Goal: Information Seeking & Learning: Find specific fact

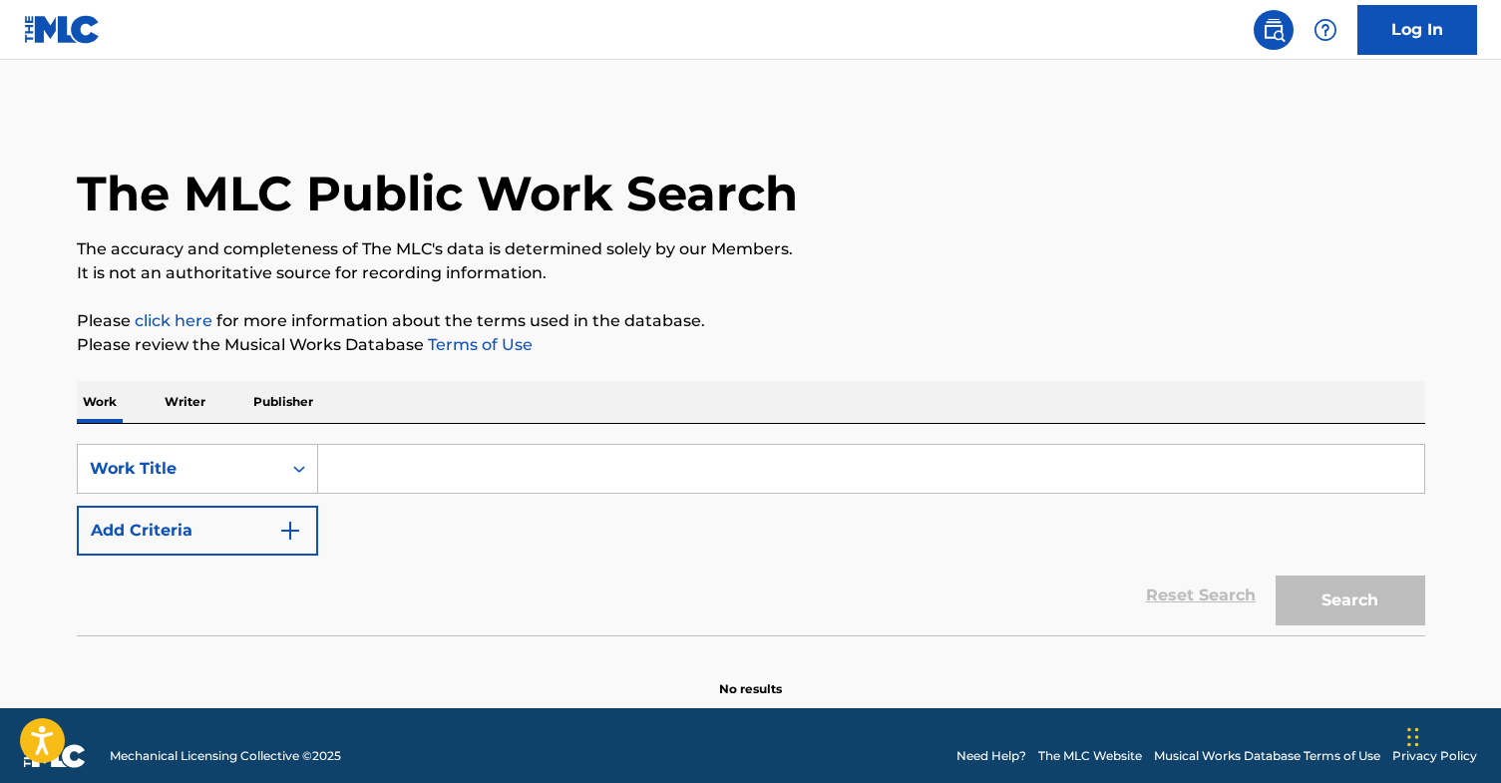
click at [407, 482] on input "Search Form" at bounding box center [871, 469] width 1106 height 48
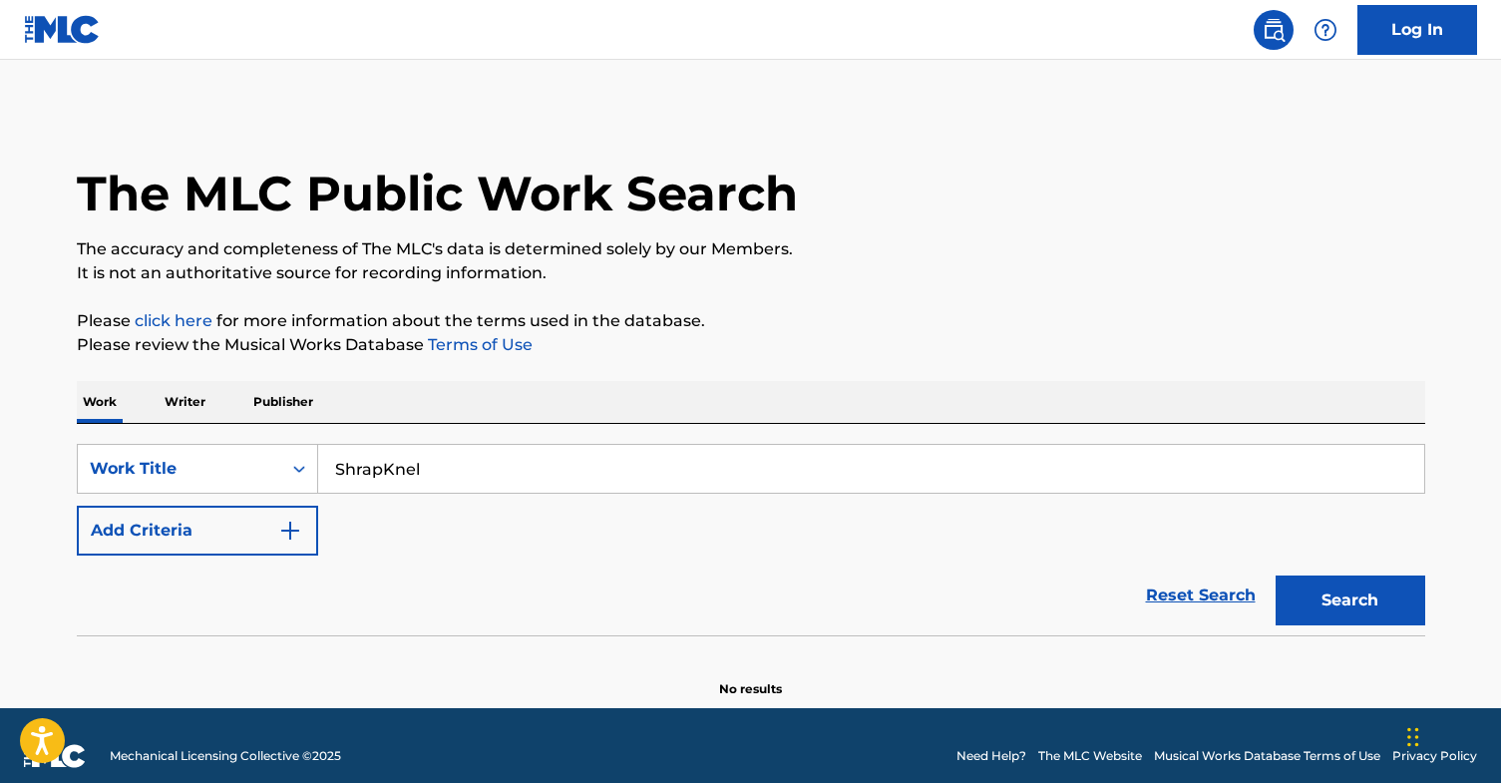
type input "ShrapKnel"
click at [1276, 576] on button "Search" at bounding box center [1351, 601] width 150 height 50
click at [1365, 611] on button "Search" at bounding box center [1351, 601] width 150 height 50
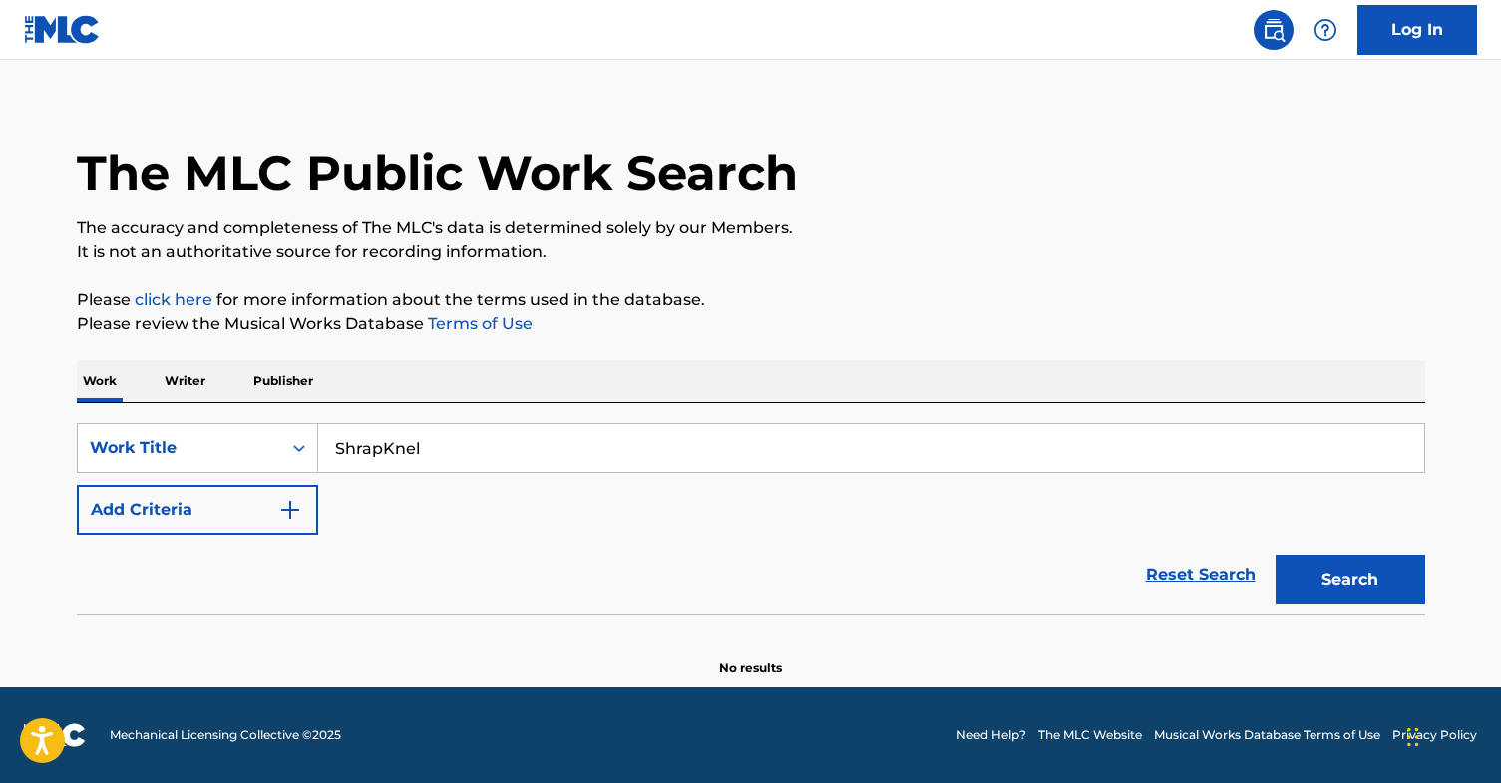
click at [193, 382] on p "Writer" at bounding box center [185, 381] width 53 height 42
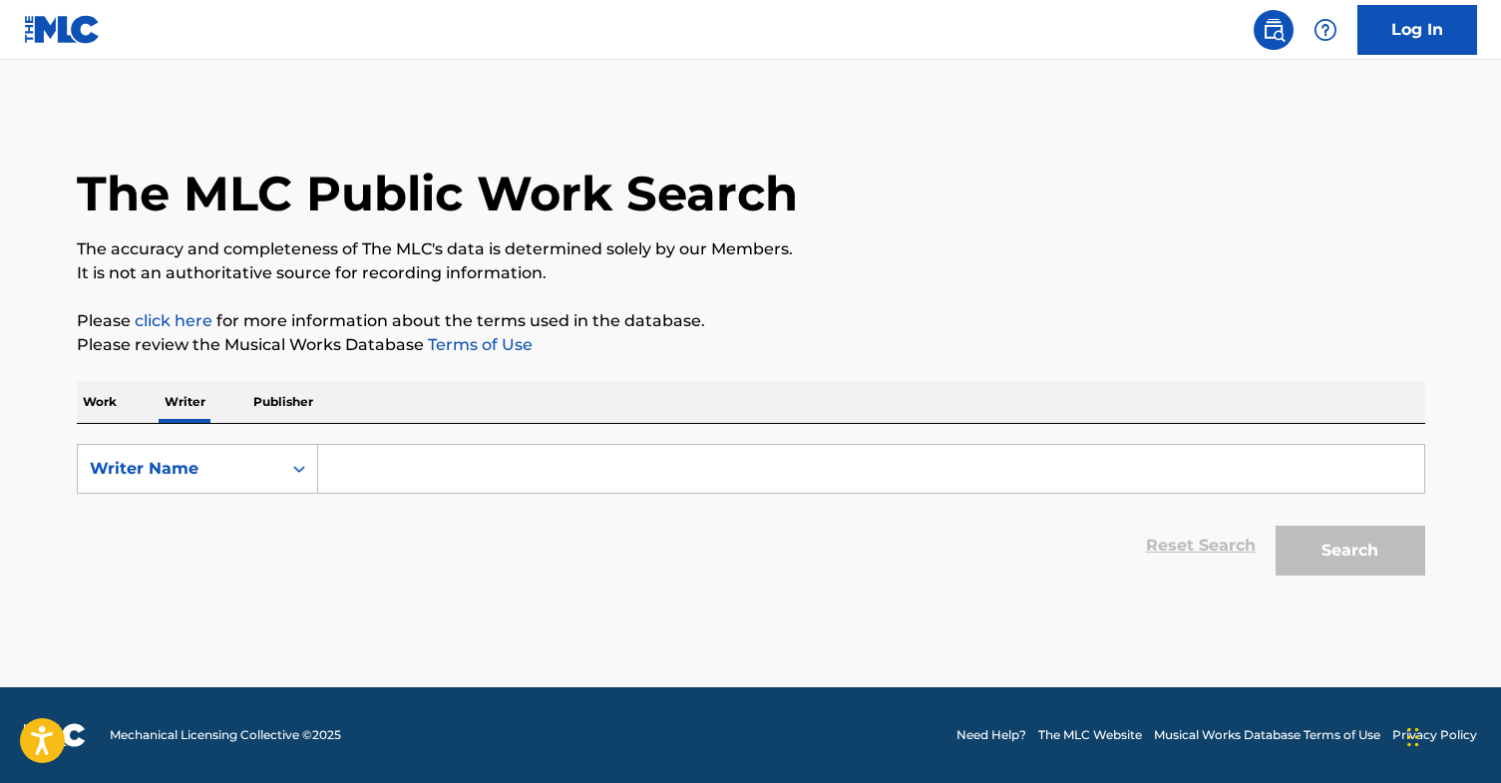
click at [383, 450] on input "Search Form" at bounding box center [871, 469] width 1106 height 48
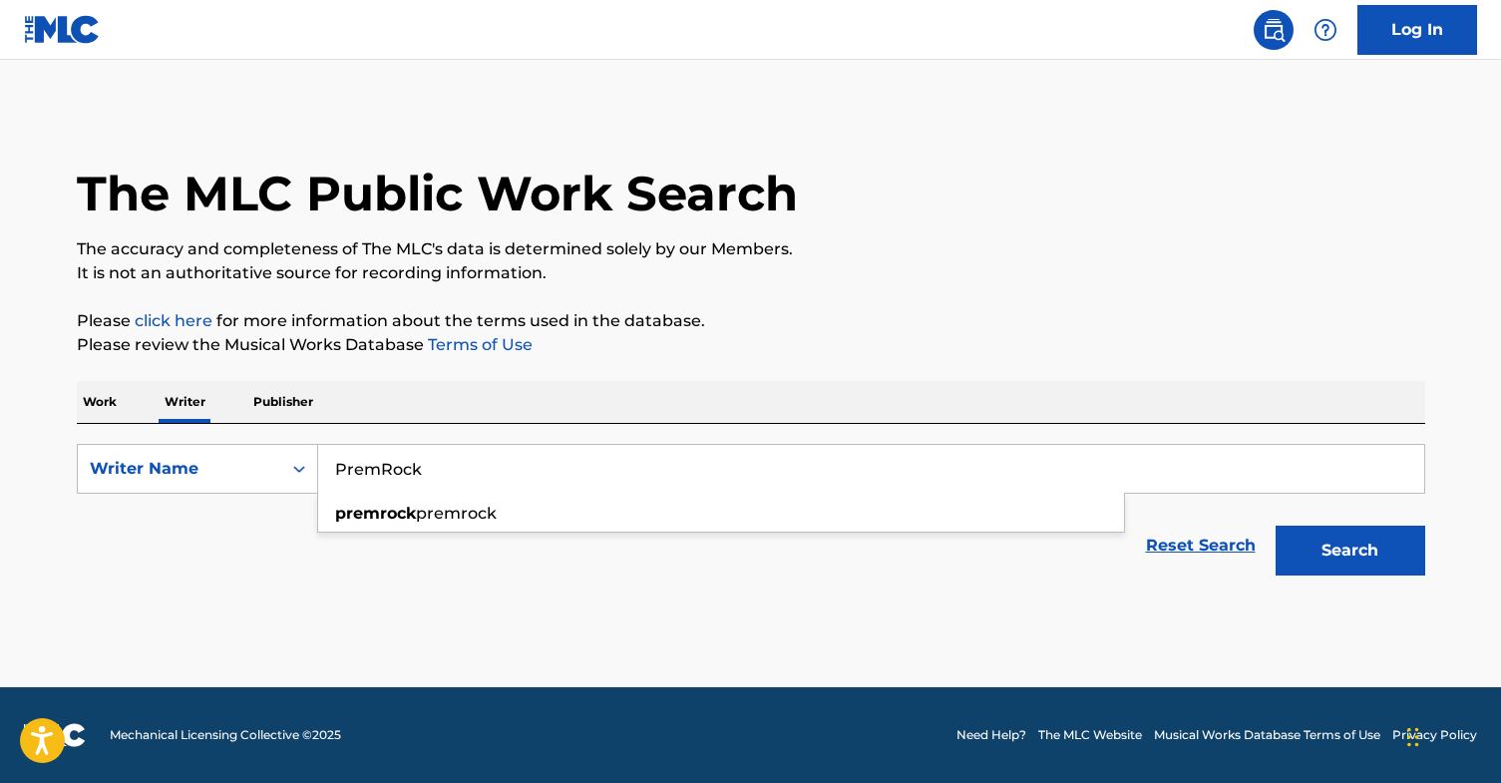
click at [1348, 558] on button "Search" at bounding box center [1351, 551] width 150 height 50
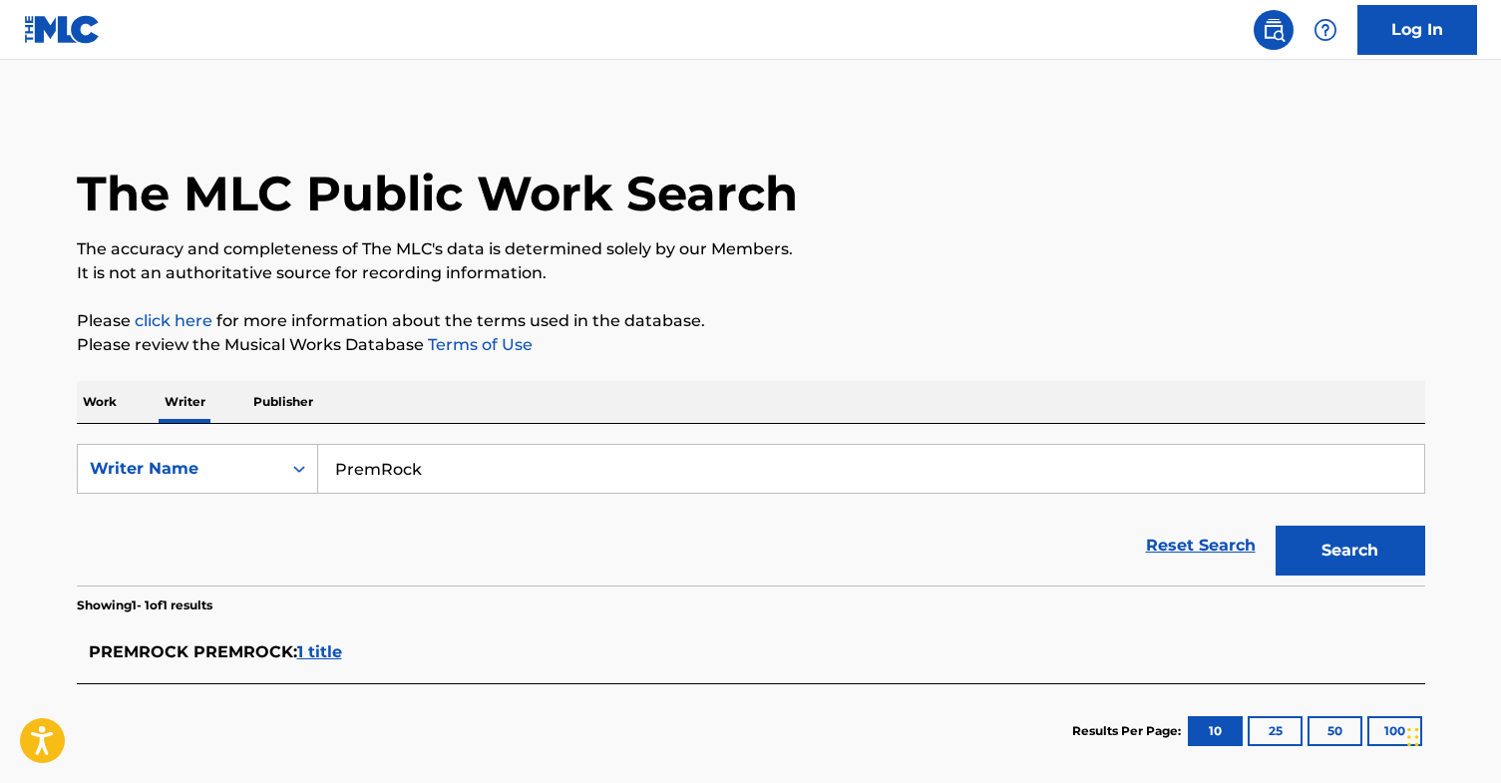
scroll to position [101, 0]
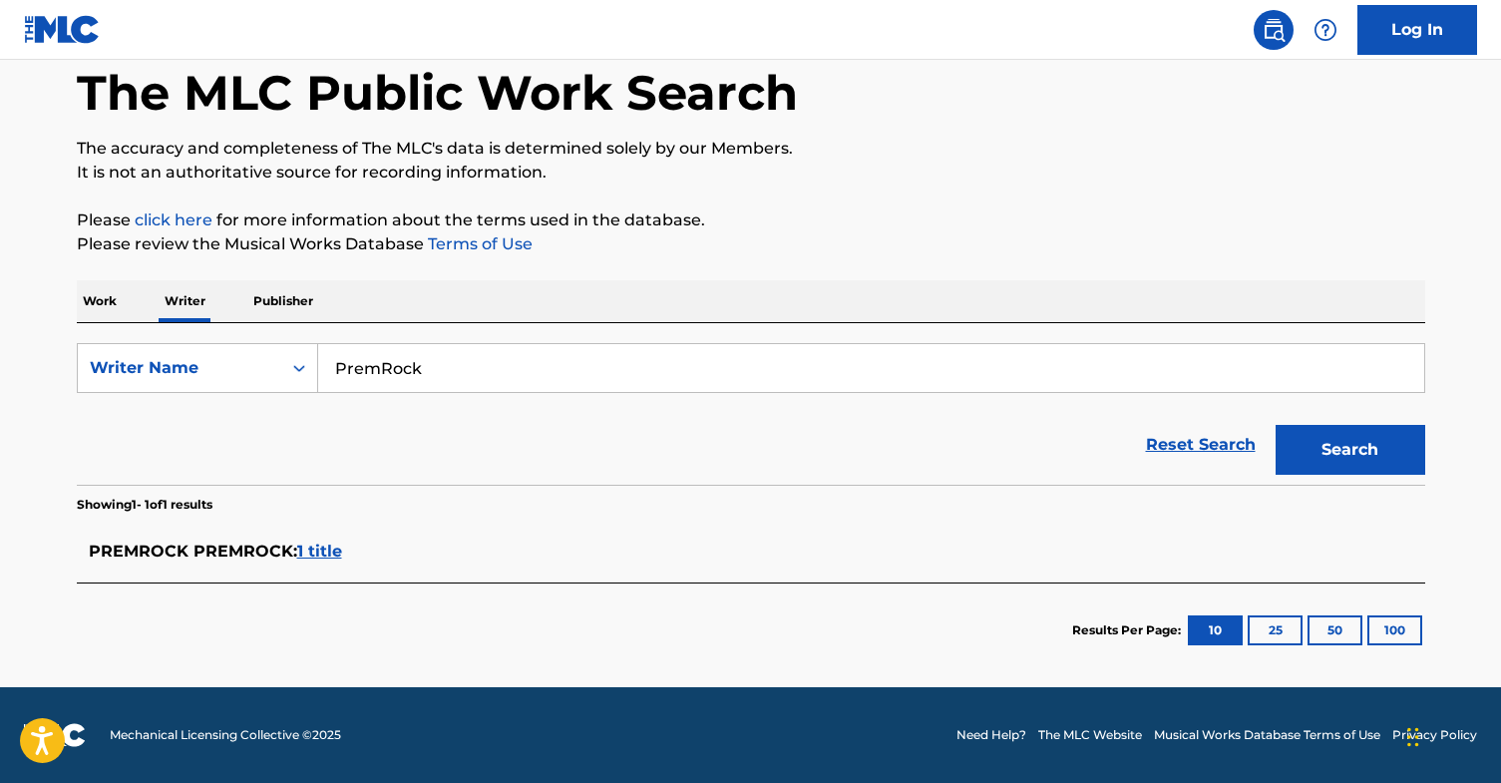
click at [318, 547] on span "1 title" at bounding box center [319, 551] width 45 height 19
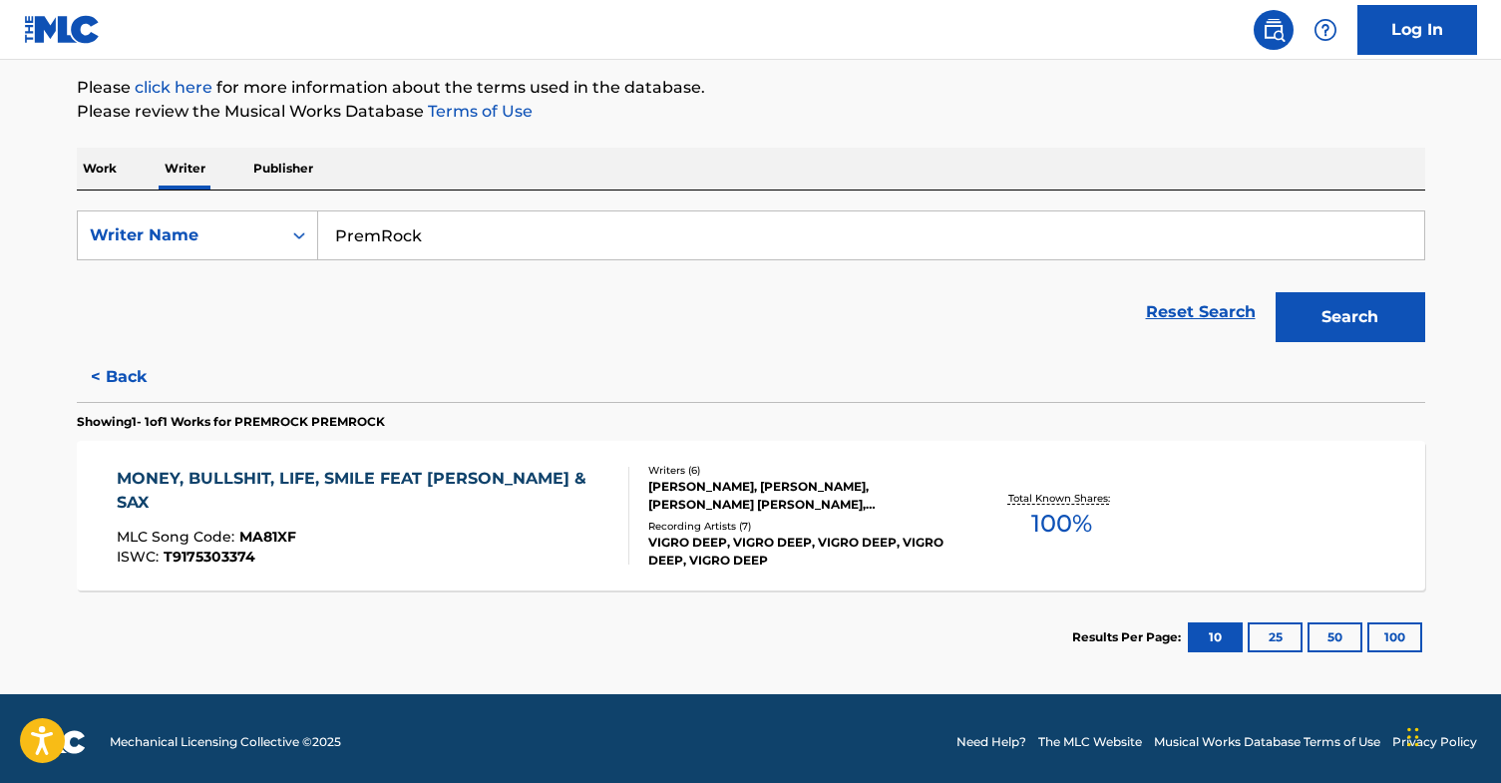
scroll to position [240, 0]
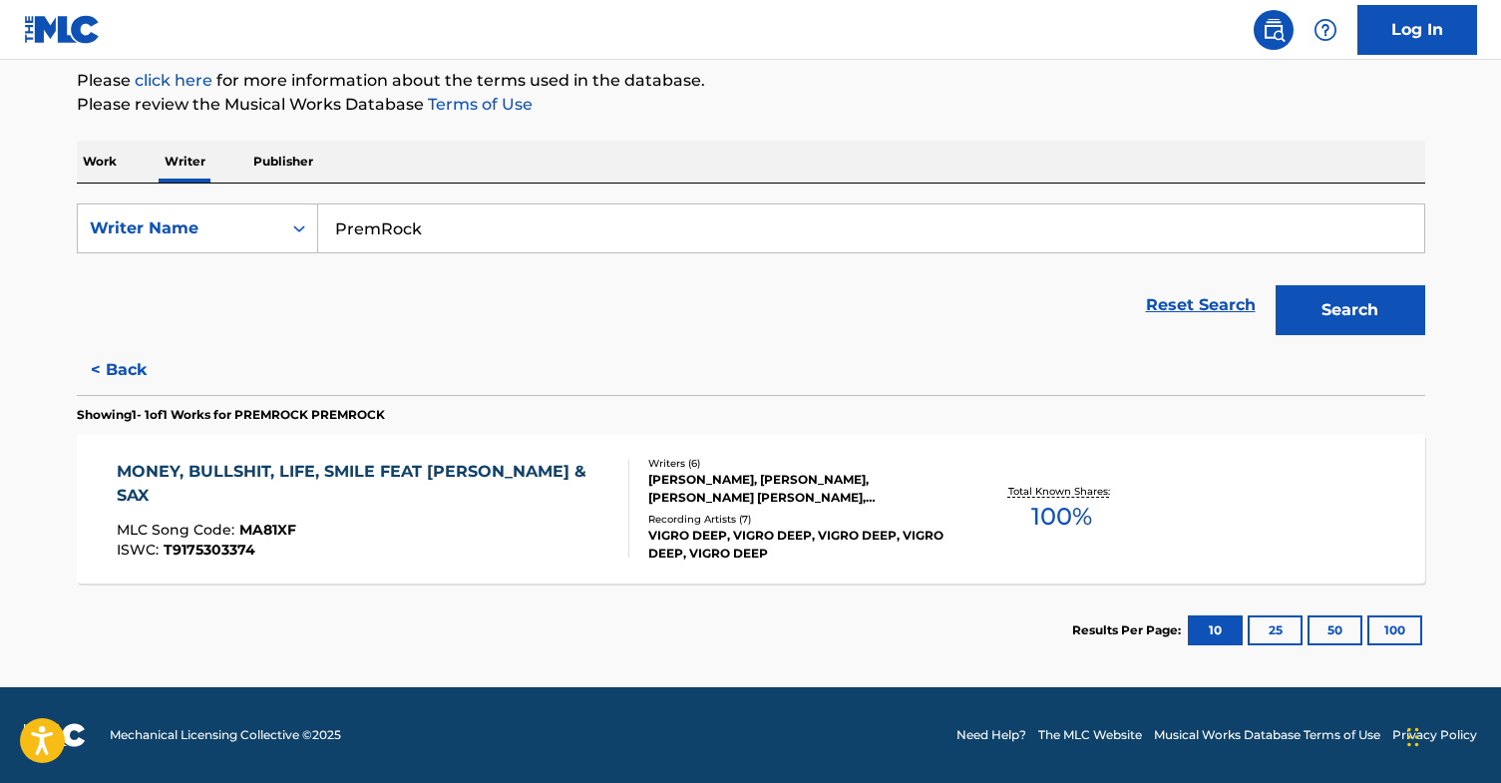
click at [1281, 623] on button "25" at bounding box center [1275, 631] width 55 height 30
drag, startPoint x: 508, startPoint y: 228, endPoint x: 331, endPoint y: 232, distance: 176.6
click at [327, 231] on input "PremRock" at bounding box center [871, 229] width 1106 height 48
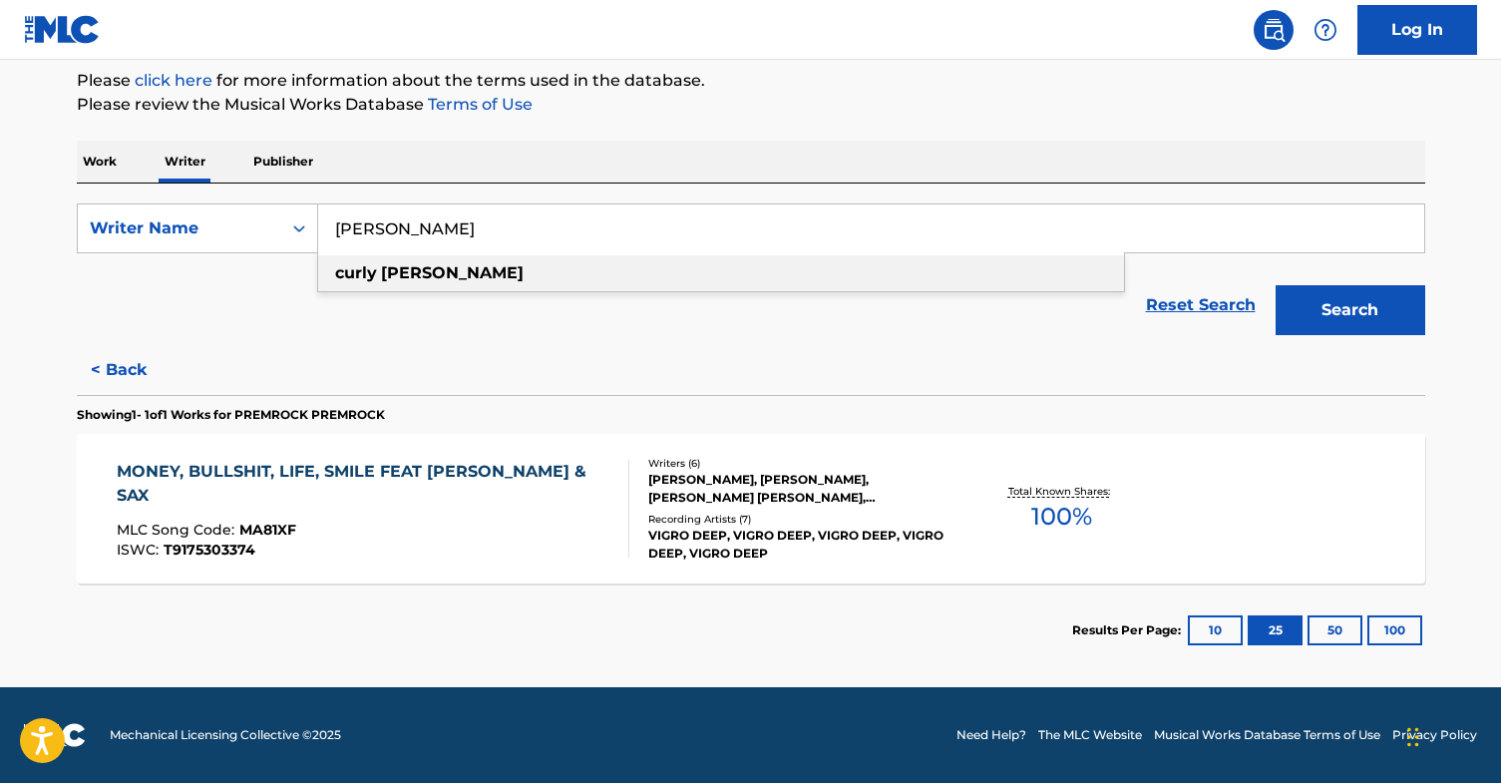
click at [382, 277] on strong "[PERSON_NAME]" at bounding box center [452, 272] width 143 height 19
type input "[PERSON_NAME]"
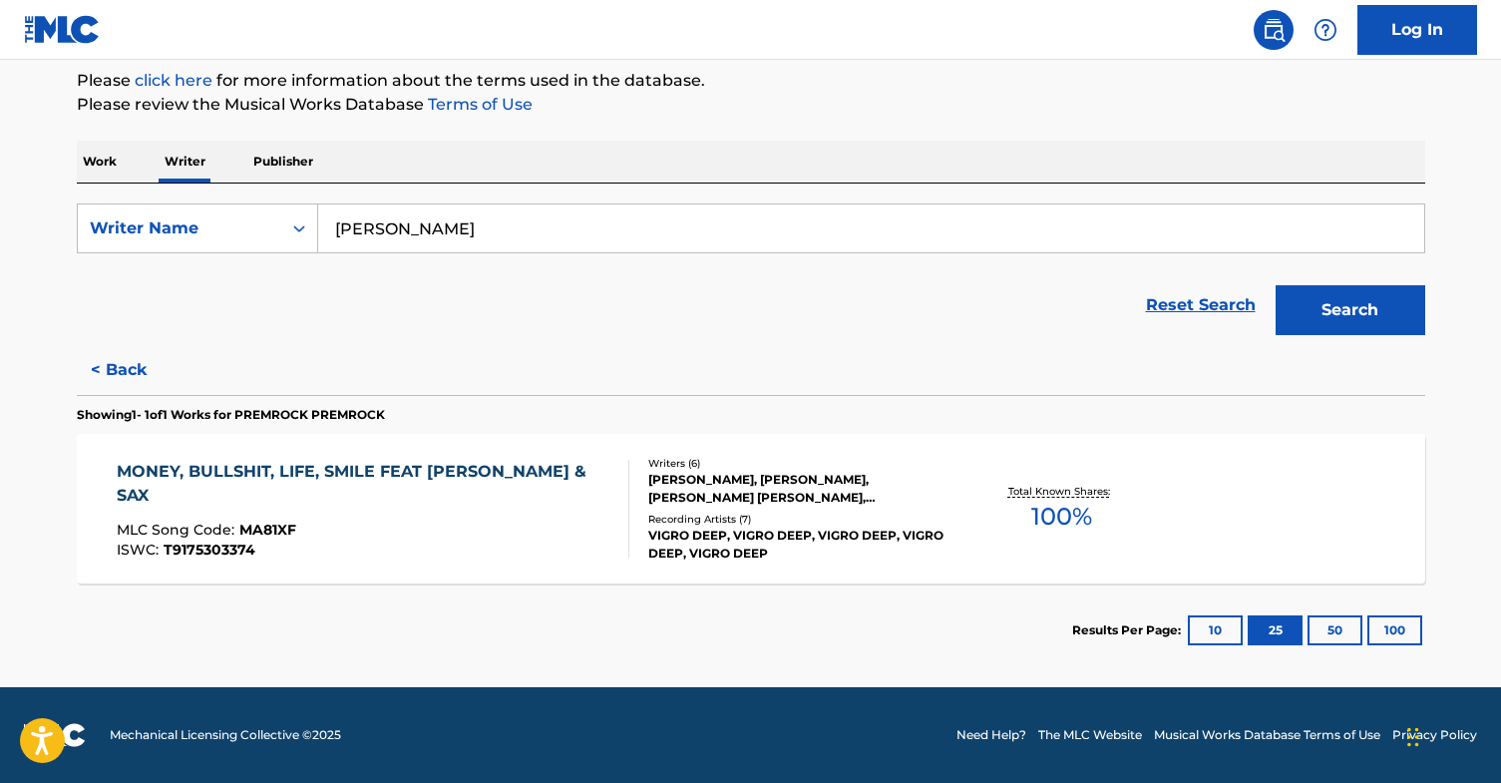
click at [1373, 308] on button "Search" at bounding box center [1351, 310] width 150 height 50
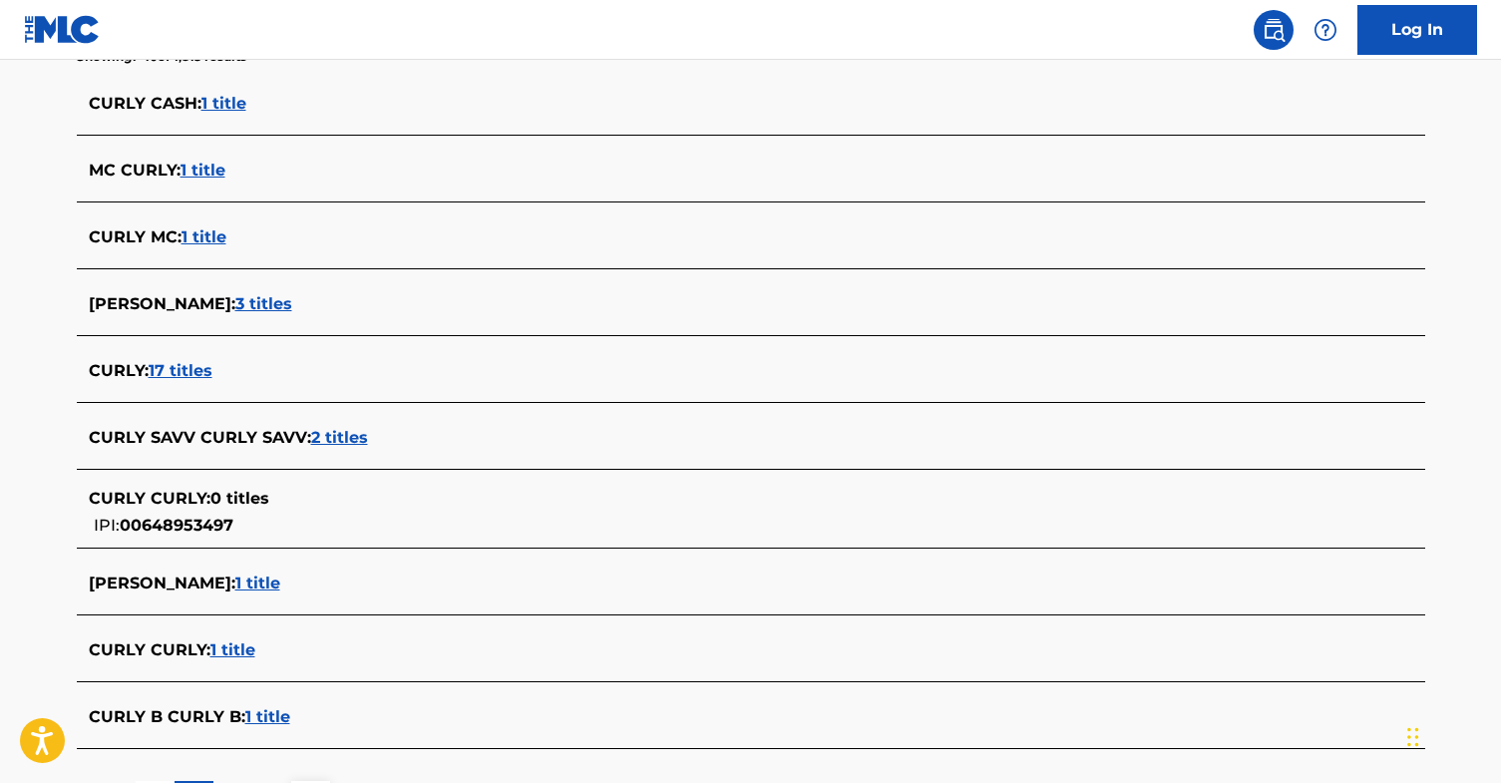
scroll to position [613, 0]
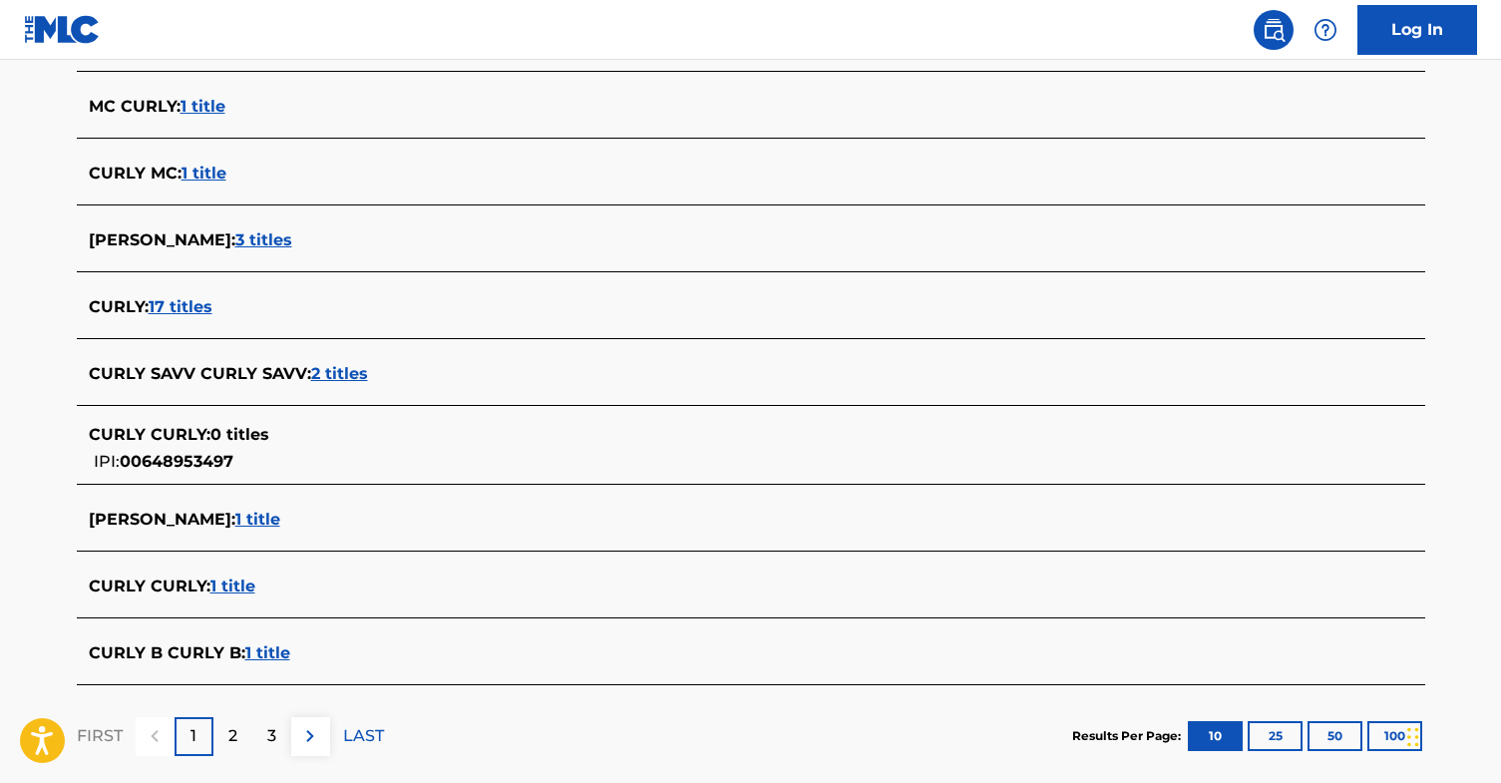
click at [239, 522] on span "1 title" at bounding box center [257, 519] width 45 height 19
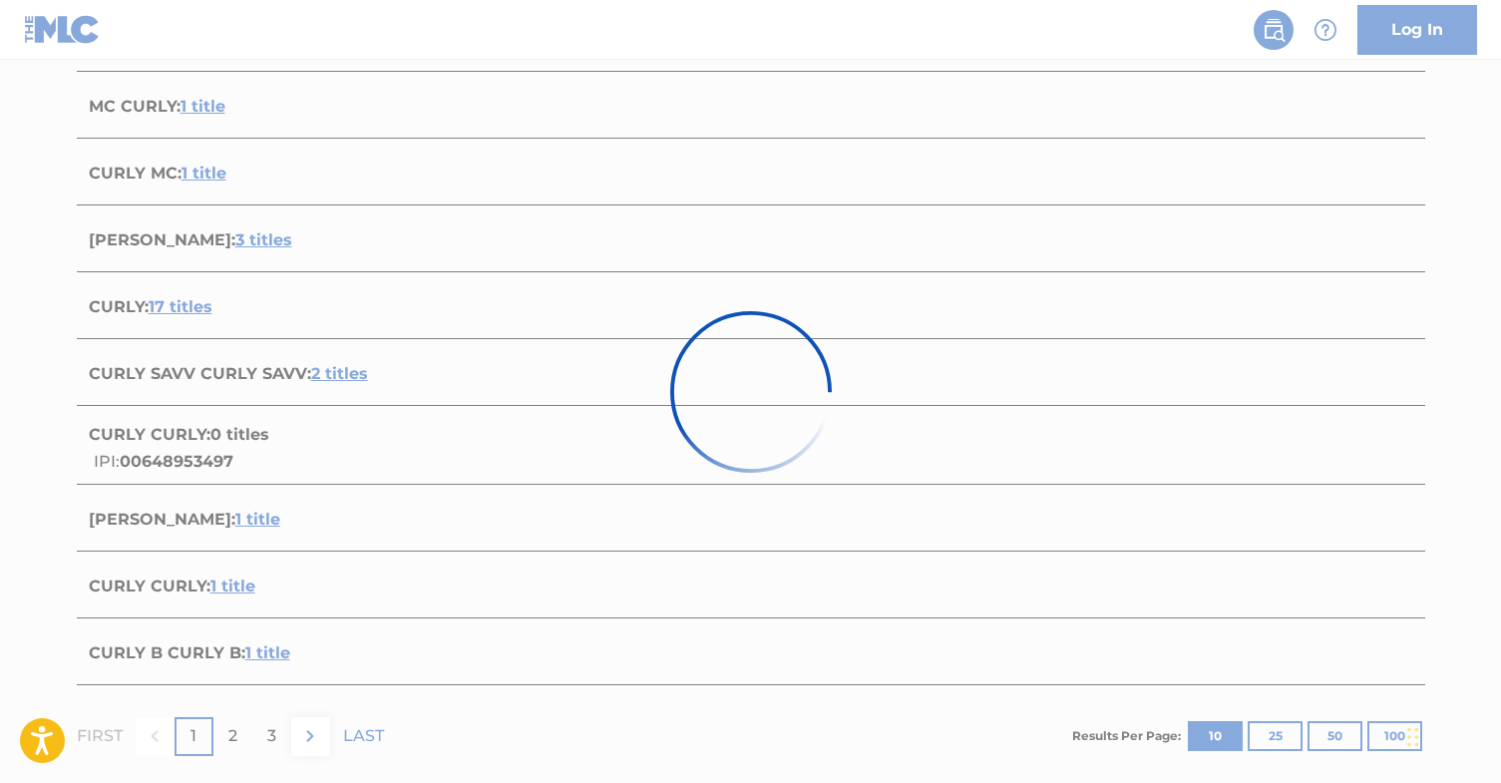
scroll to position [240, 0]
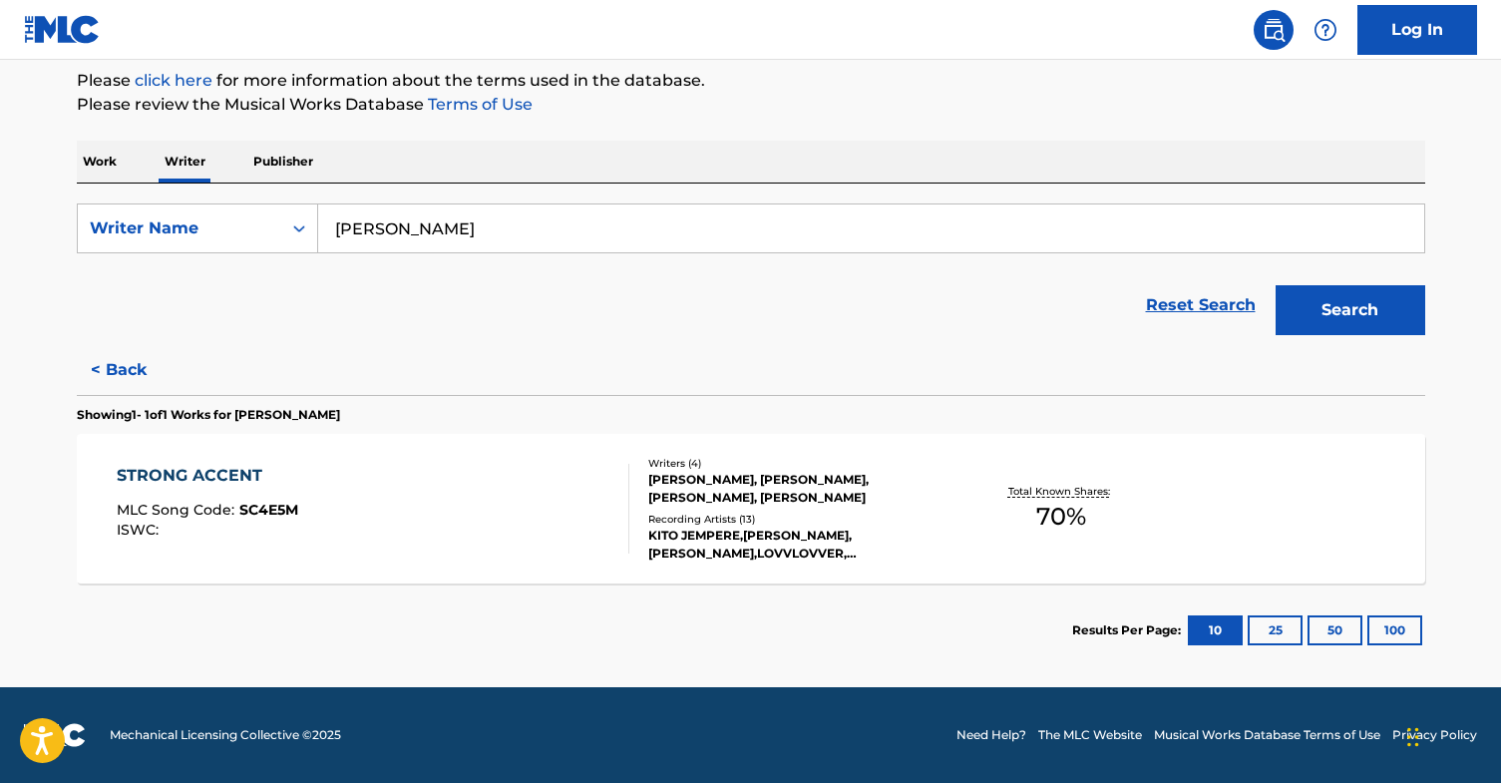
click at [251, 159] on p "Publisher" at bounding box center [283, 162] width 72 height 42
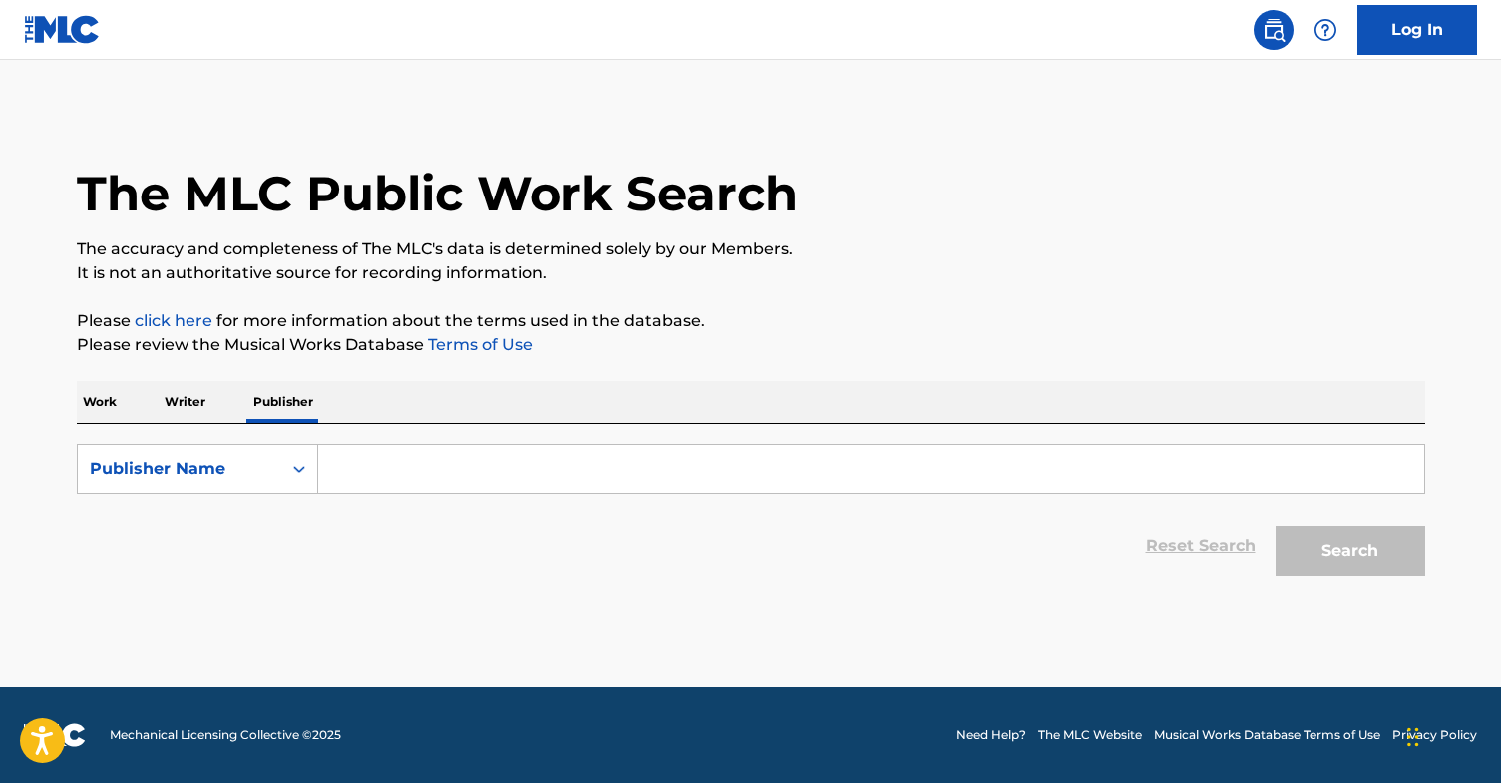
click at [448, 457] on input "Search Form" at bounding box center [871, 469] width 1106 height 48
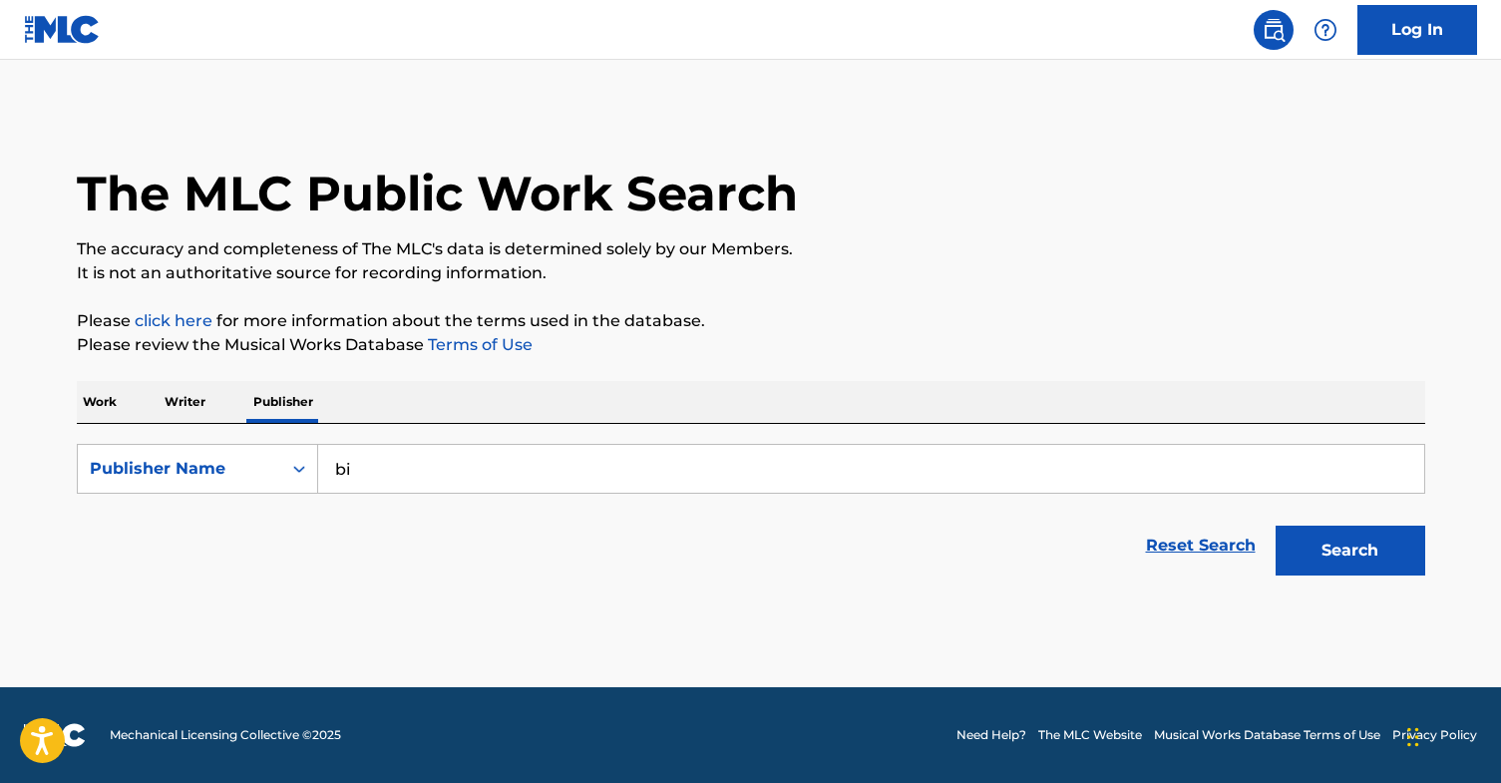
type input "b"
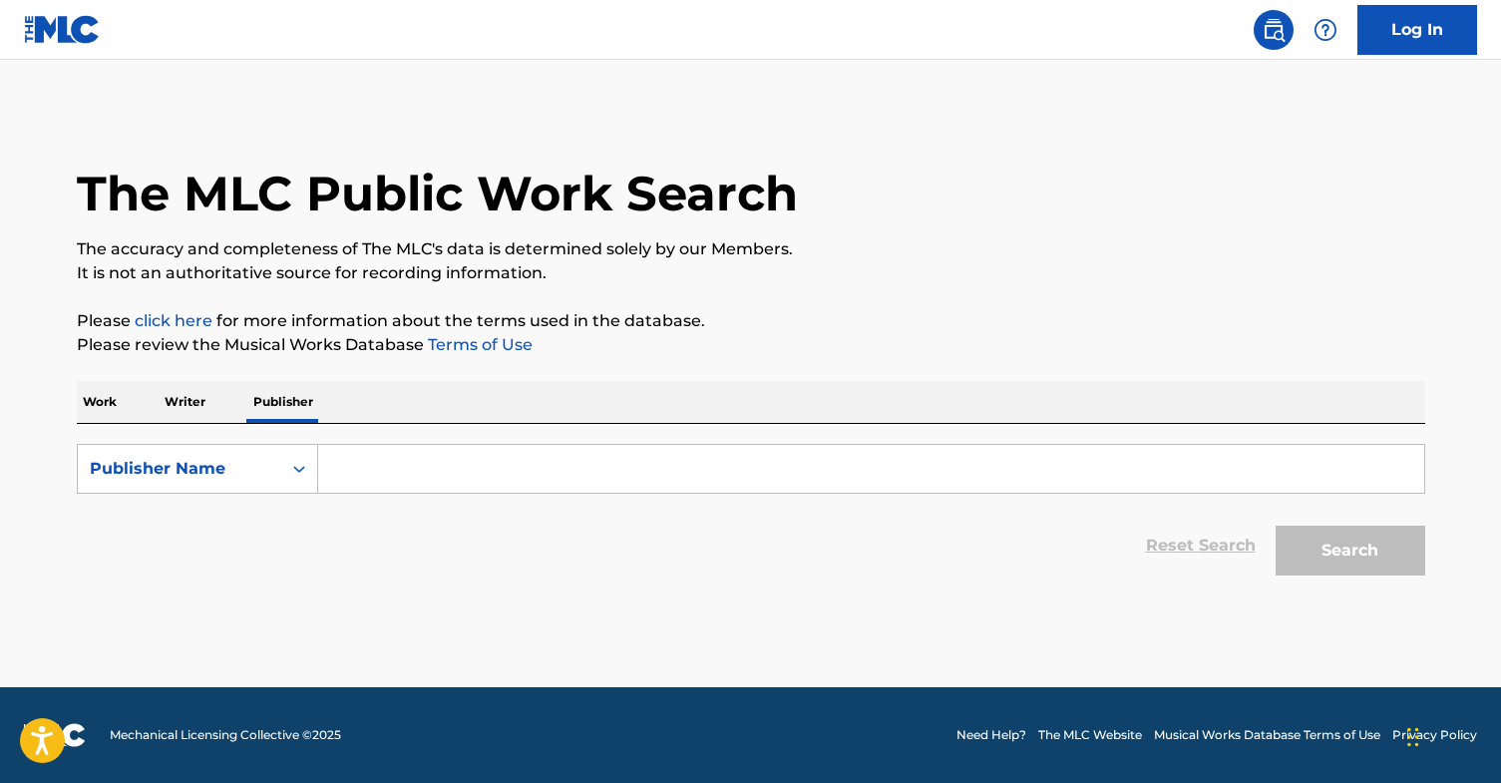
click at [108, 398] on p "Work" at bounding box center [100, 402] width 46 height 42
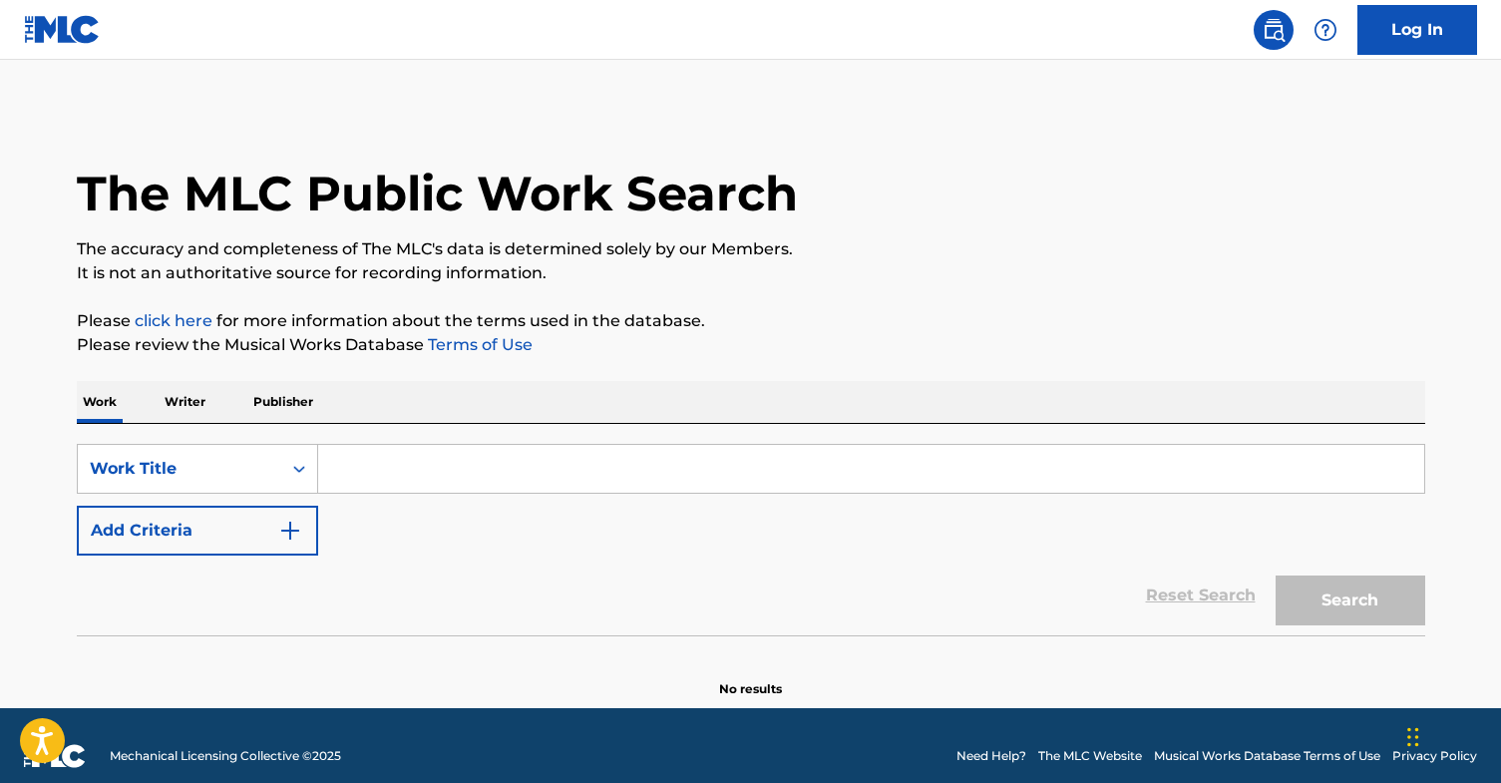
click at [449, 457] on input "Search Form" at bounding box center [871, 469] width 1106 height 48
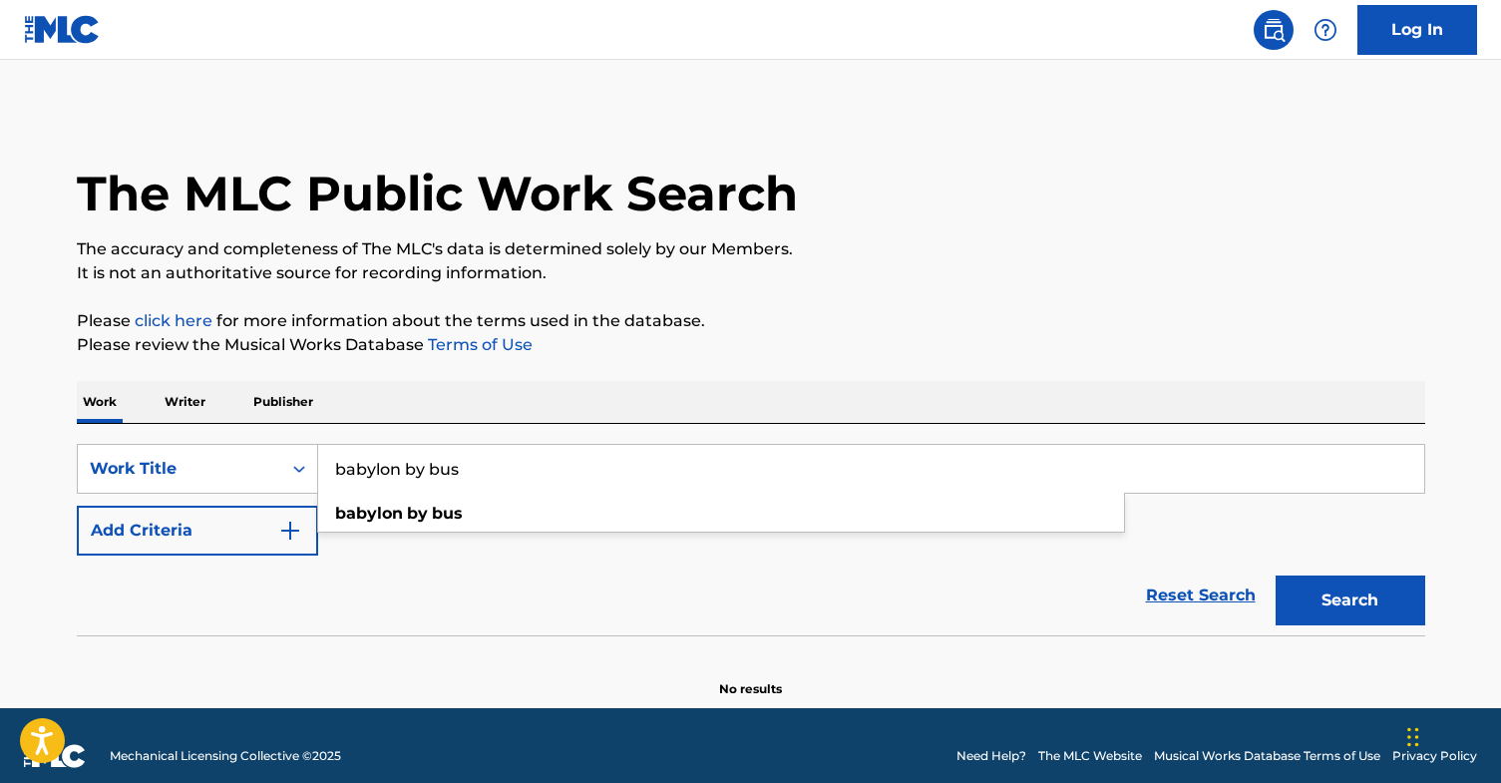
type input "babylon by bus"
click at [1276, 576] on button "Search" at bounding box center [1351, 601] width 150 height 50
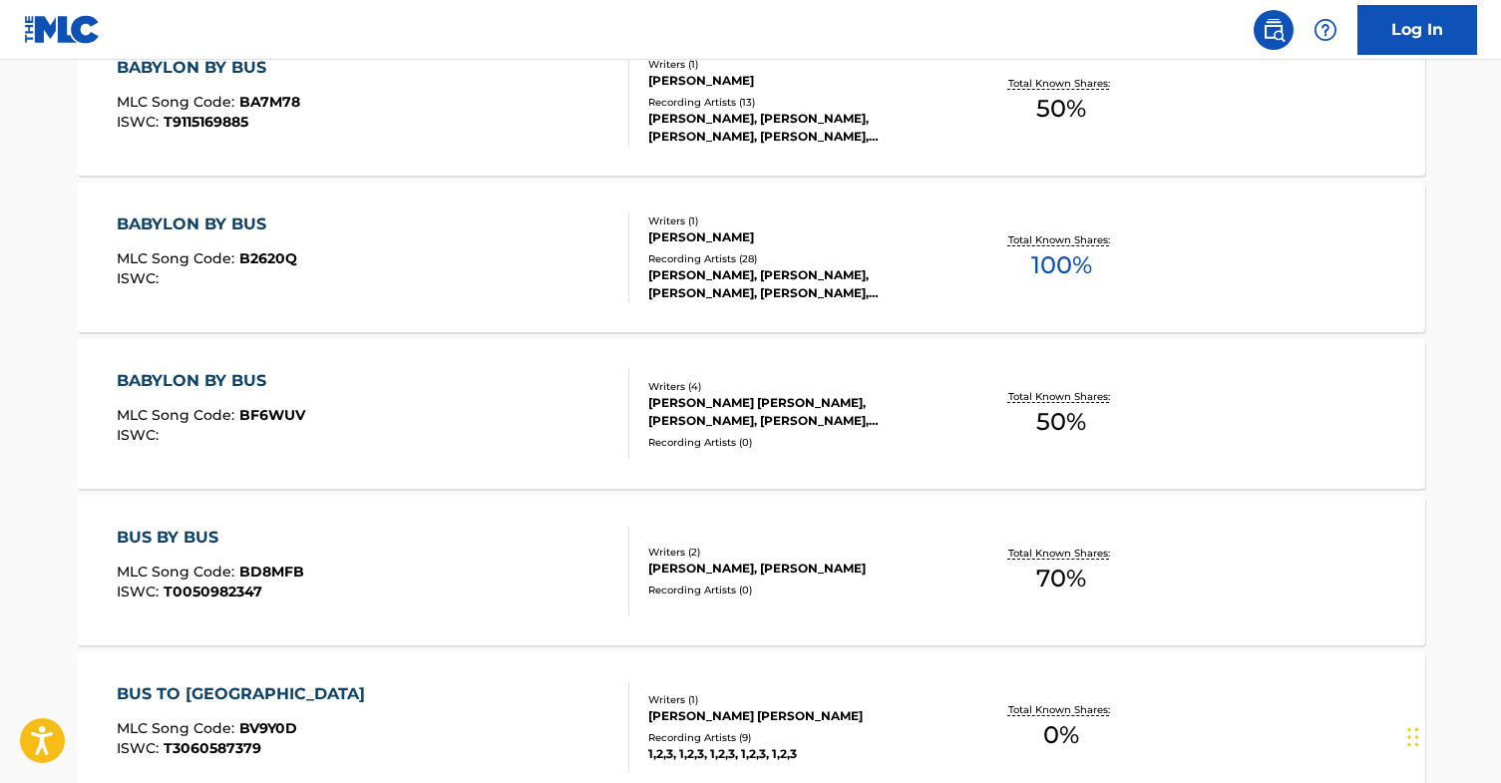
scroll to position [1295, 0]
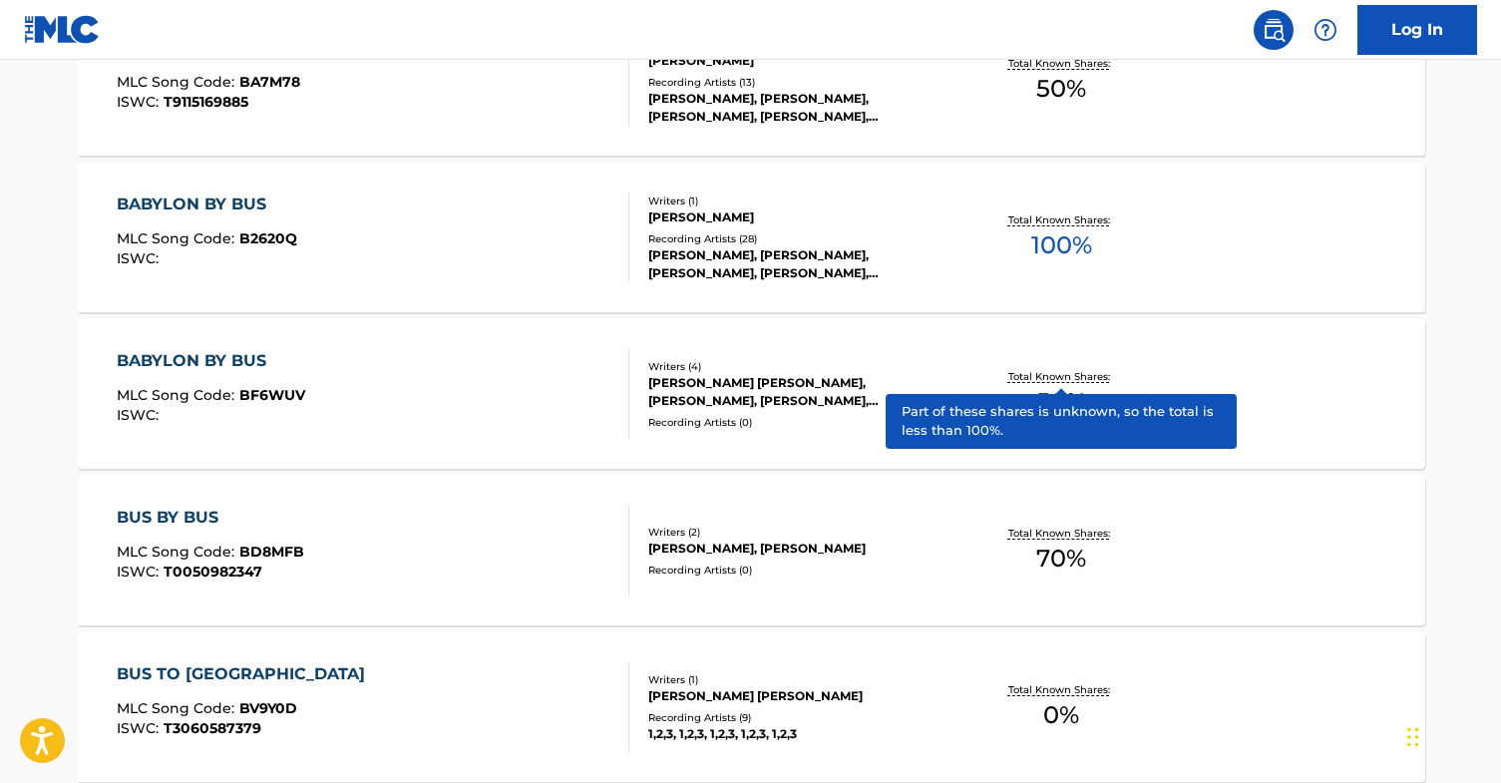
click at [1040, 379] on p "Total Known Shares:" at bounding box center [1062, 376] width 107 height 15
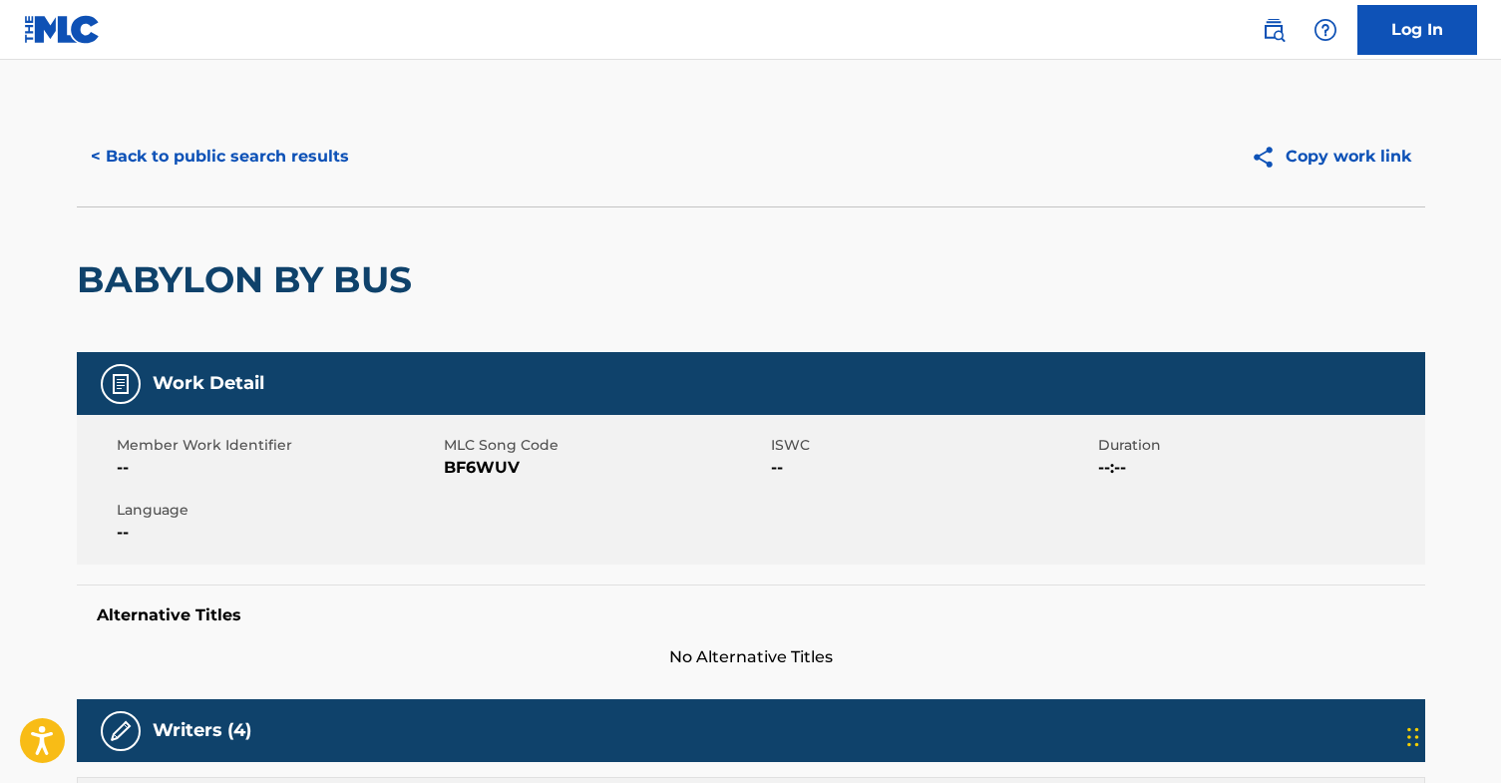
scroll to position [2, 0]
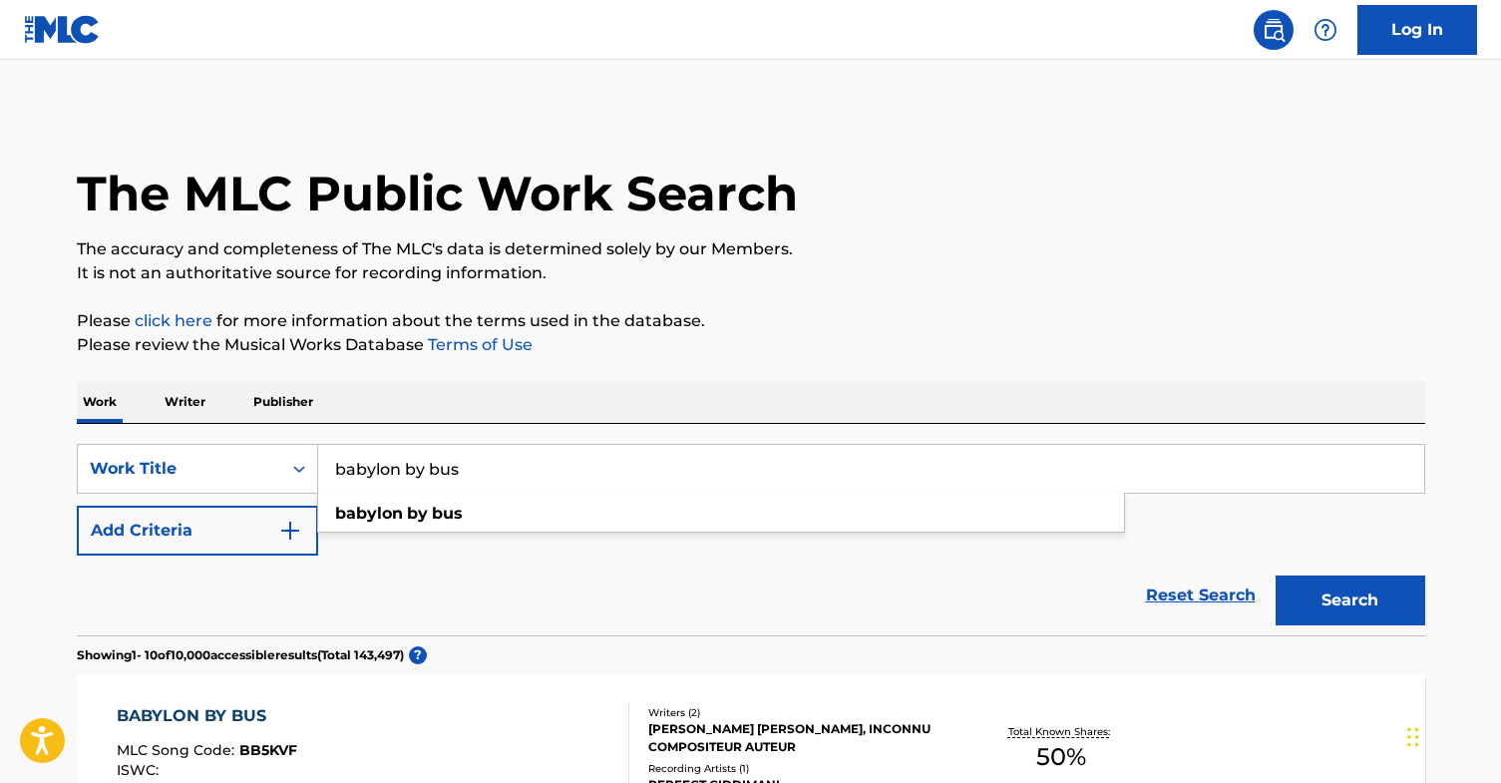
drag, startPoint x: 488, startPoint y: 483, endPoint x: 237, endPoint y: 427, distance: 256.6
click at [237, 427] on div "SearchWithCriteria7de08642-aafa-4d00-9d2b-156333e617e0 Work Title babylon by bu…" at bounding box center [751, 530] width 1349 height 212
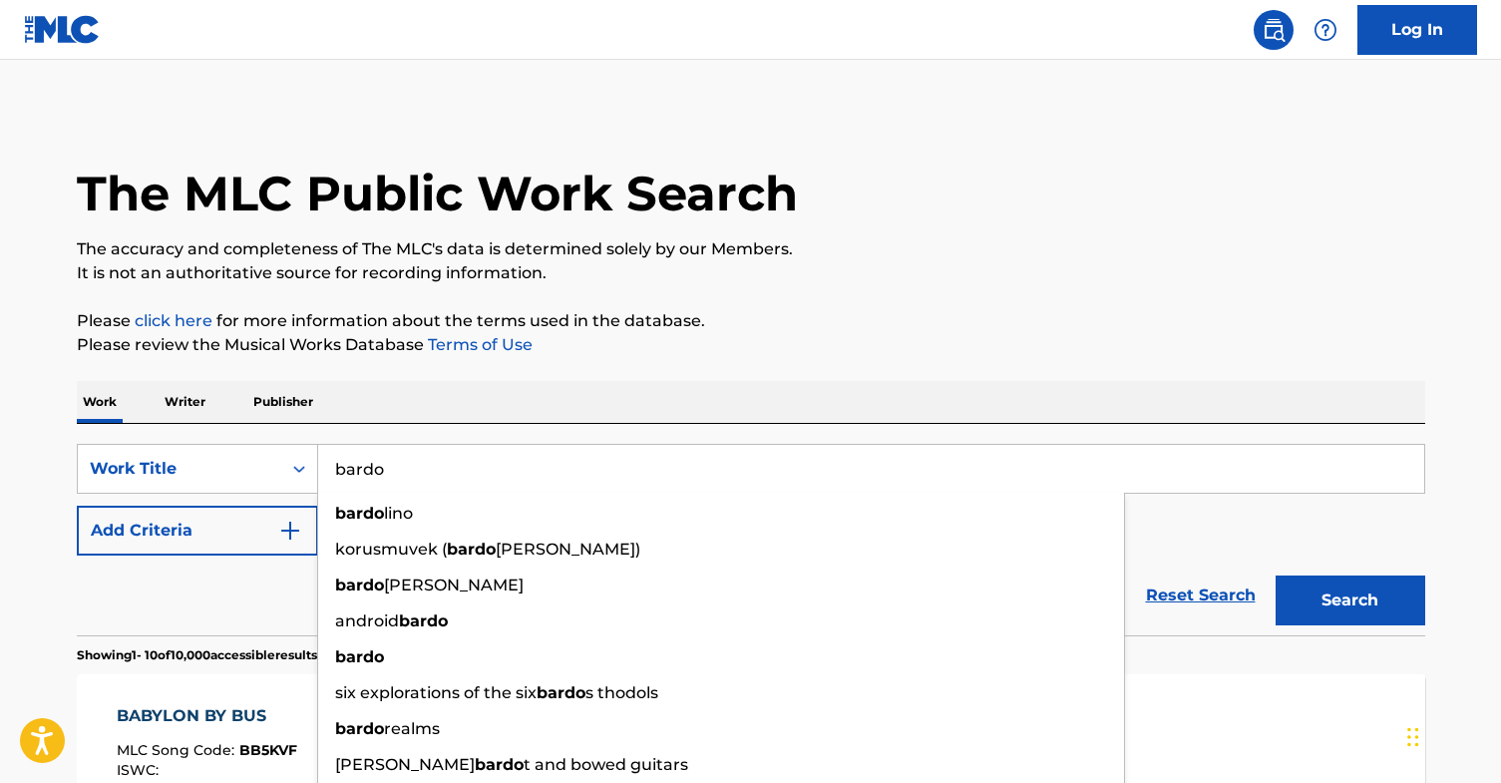
click at [1276, 576] on button "Search" at bounding box center [1351, 601] width 150 height 50
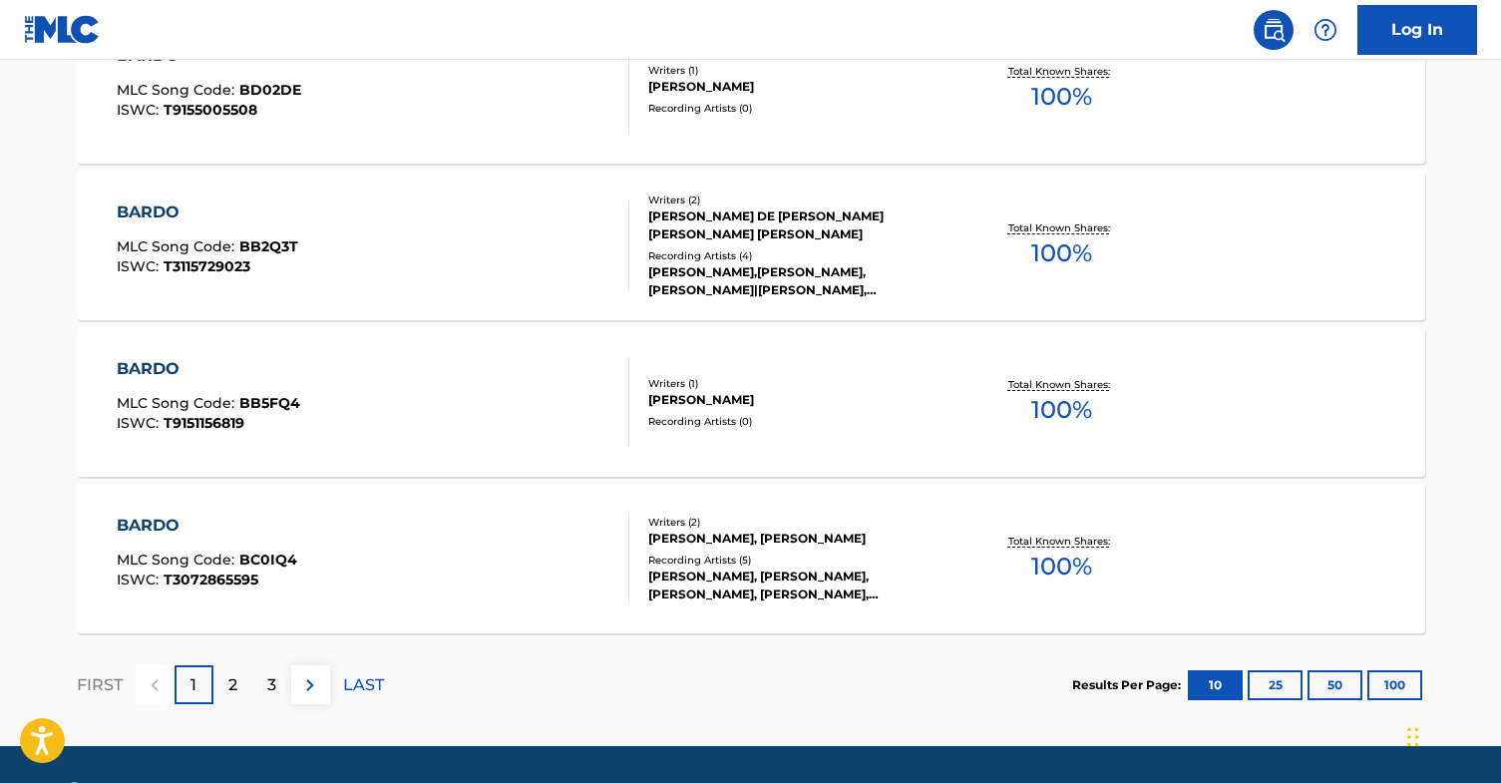
scroll to position [1659, 0]
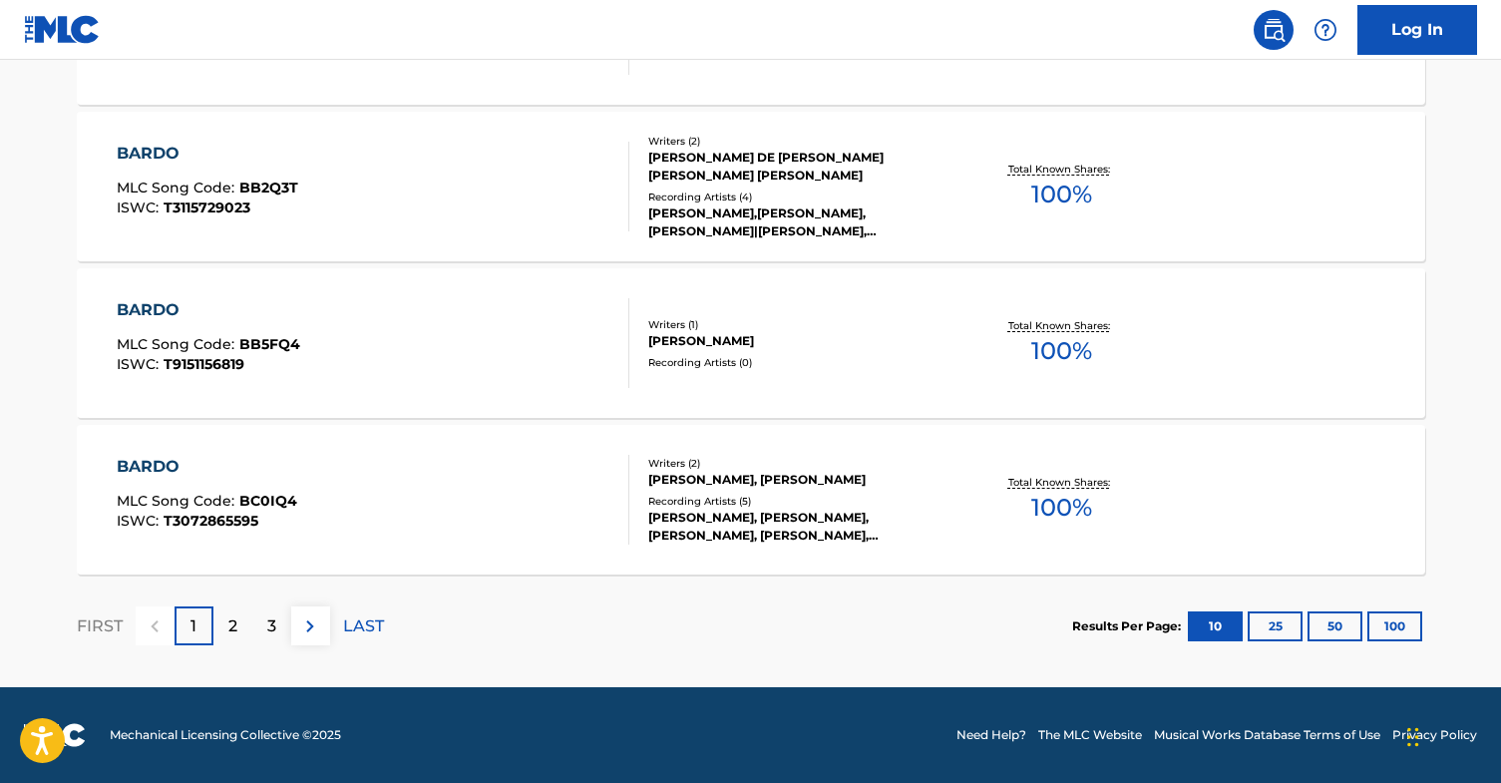
click at [234, 617] on p "2" at bounding box center [232, 627] width 9 height 24
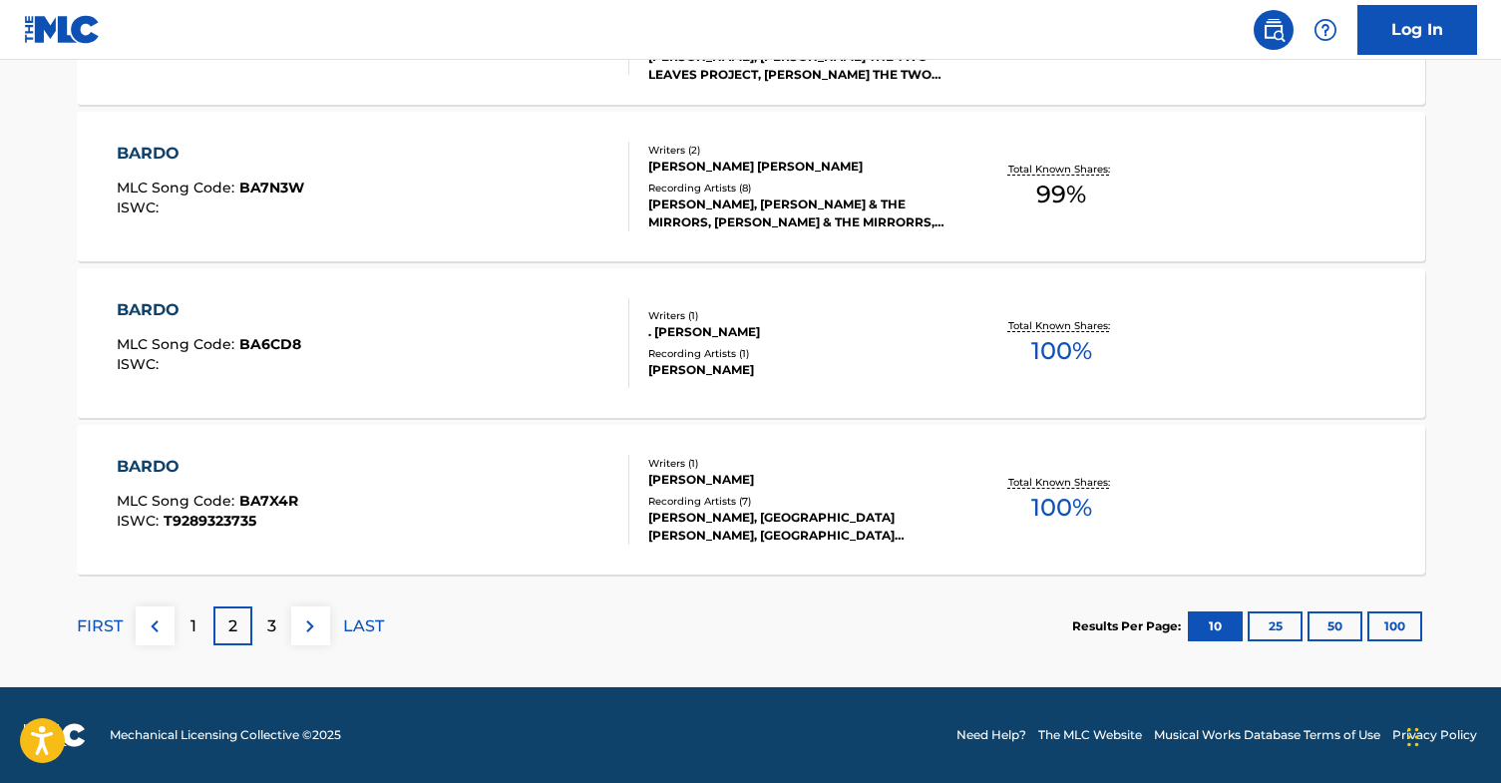
click at [277, 623] on div "3" at bounding box center [271, 626] width 39 height 39
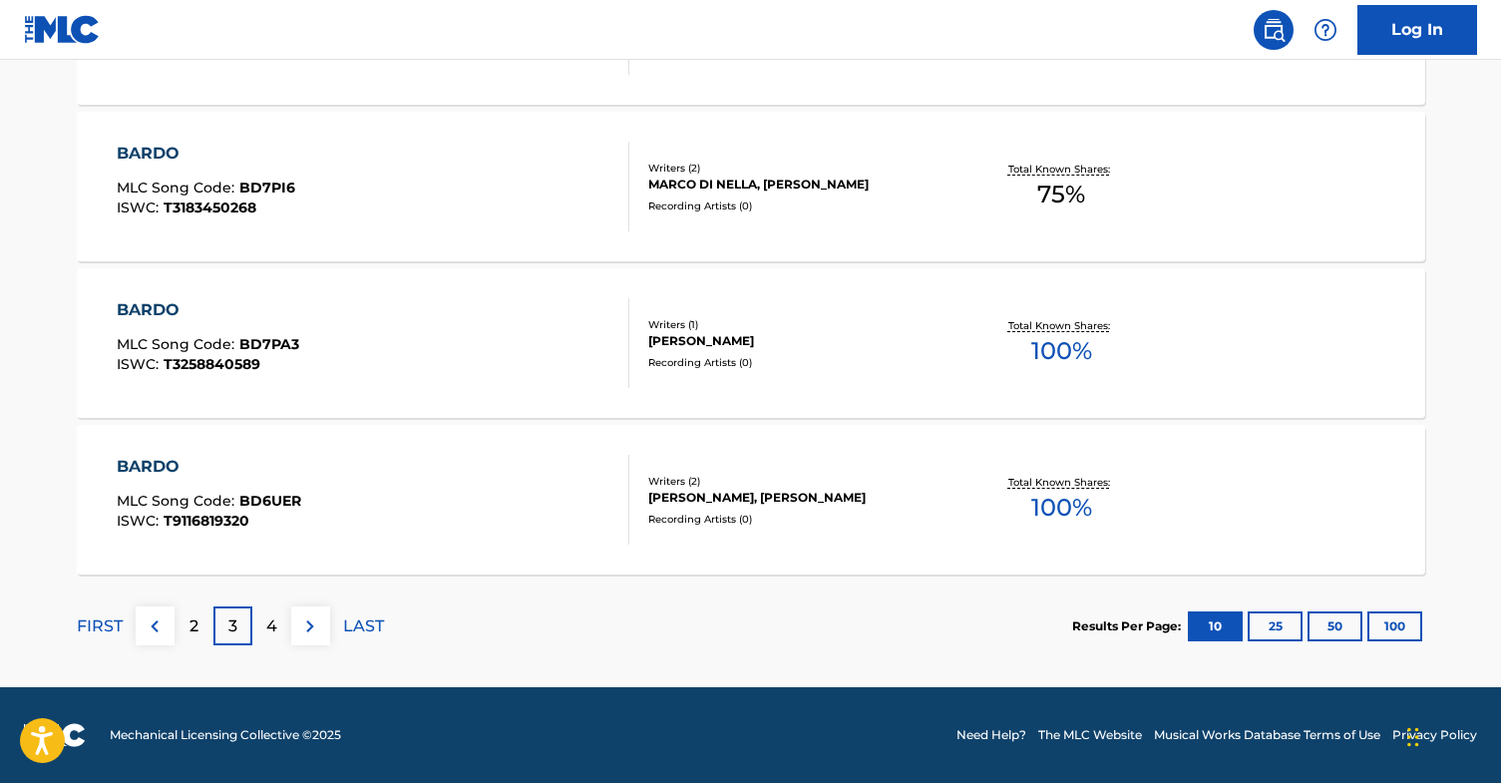
click at [1278, 626] on button "25" at bounding box center [1275, 627] width 55 height 30
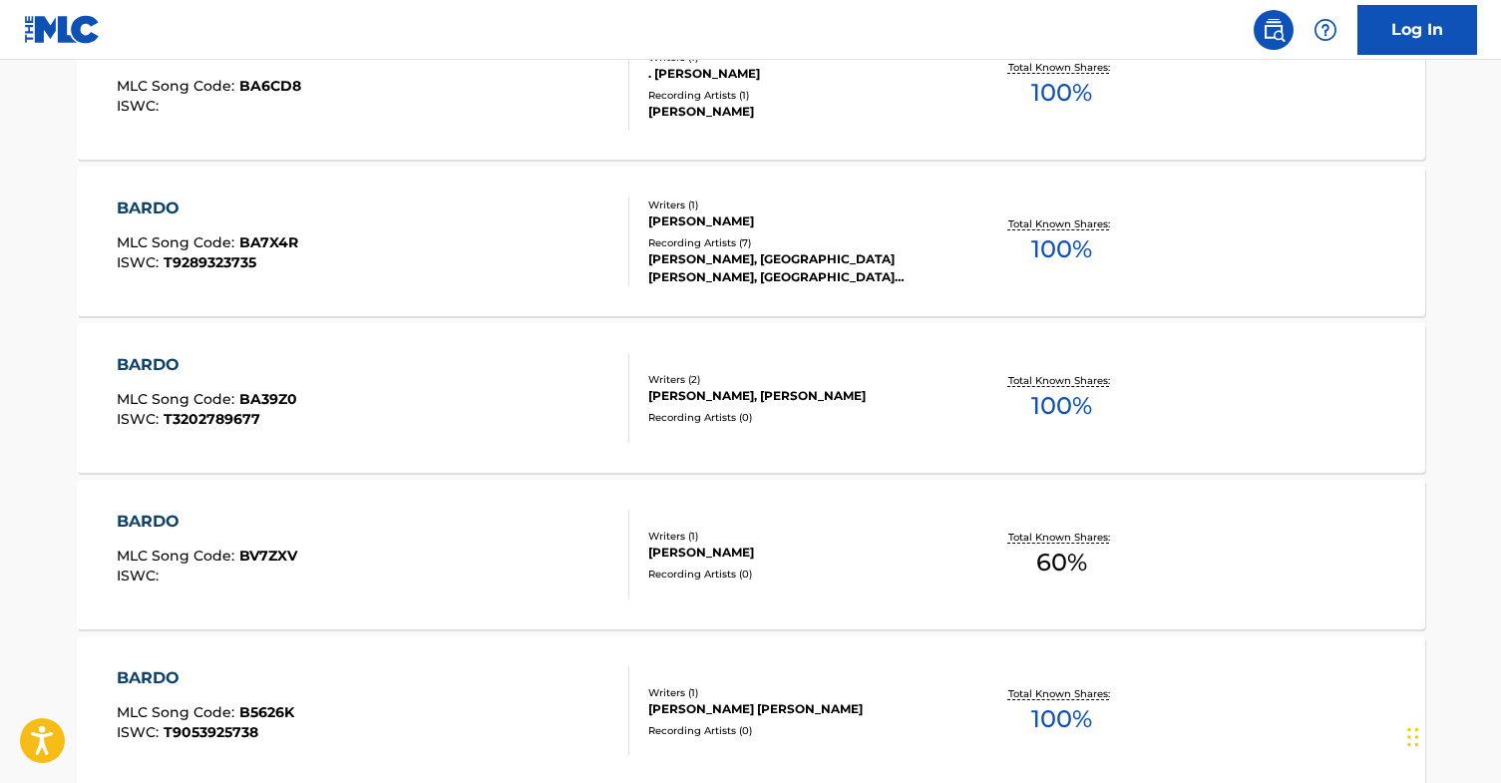
scroll to position [4009, 0]
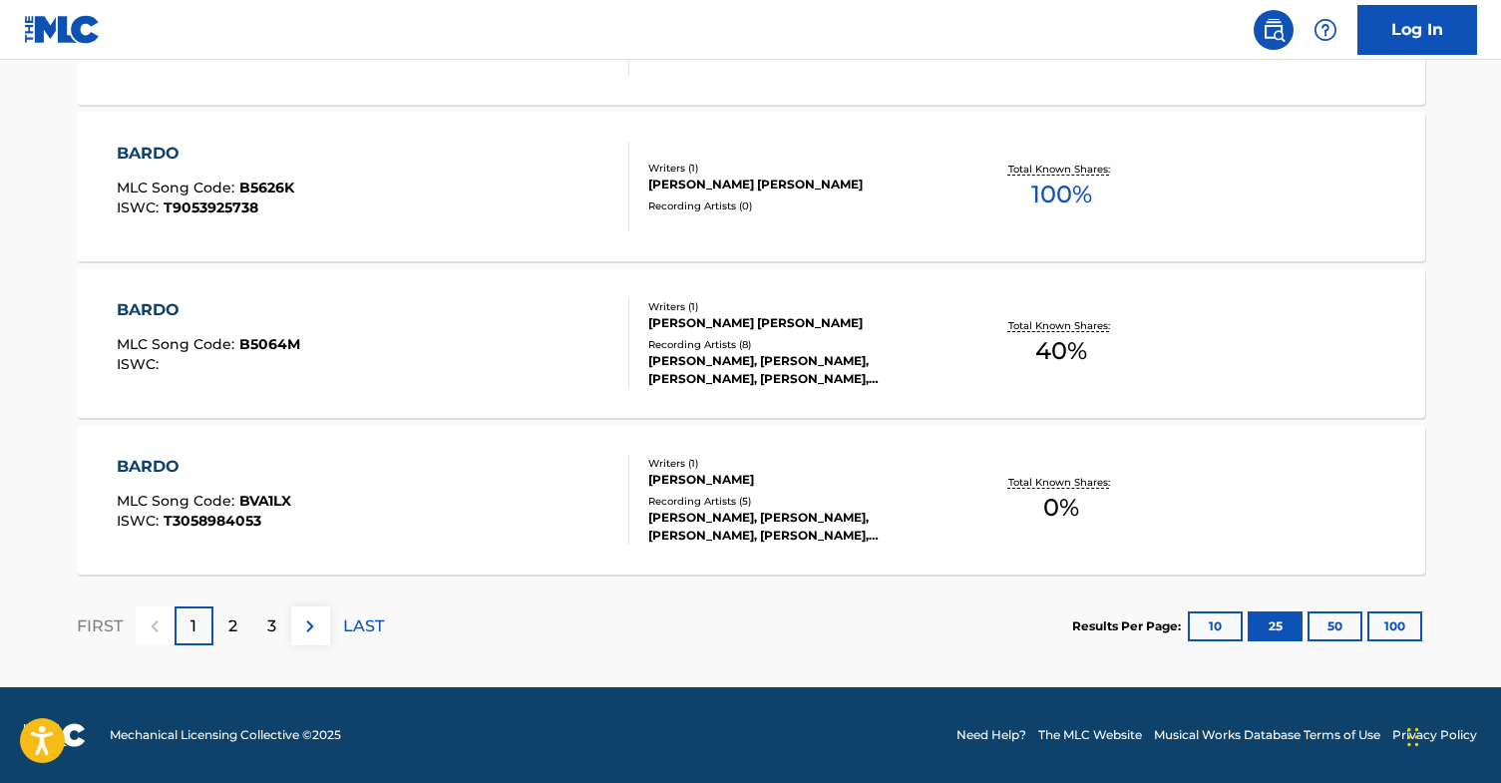
click at [238, 630] on div "2" at bounding box center [232, 626] width 39 height 39
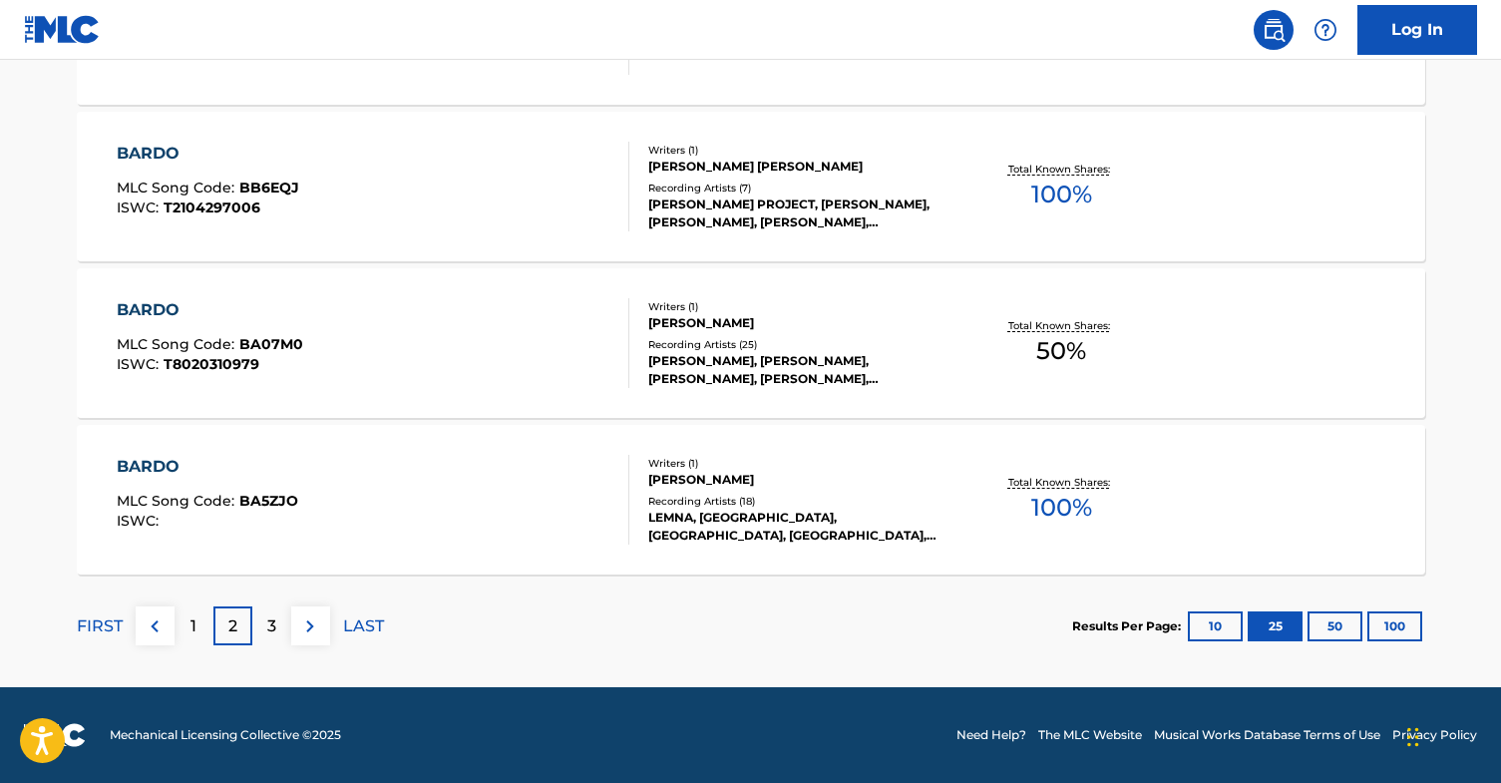
click at [1346, 626] on button "50" at bounding box center [1335, 627] width 55 height 30
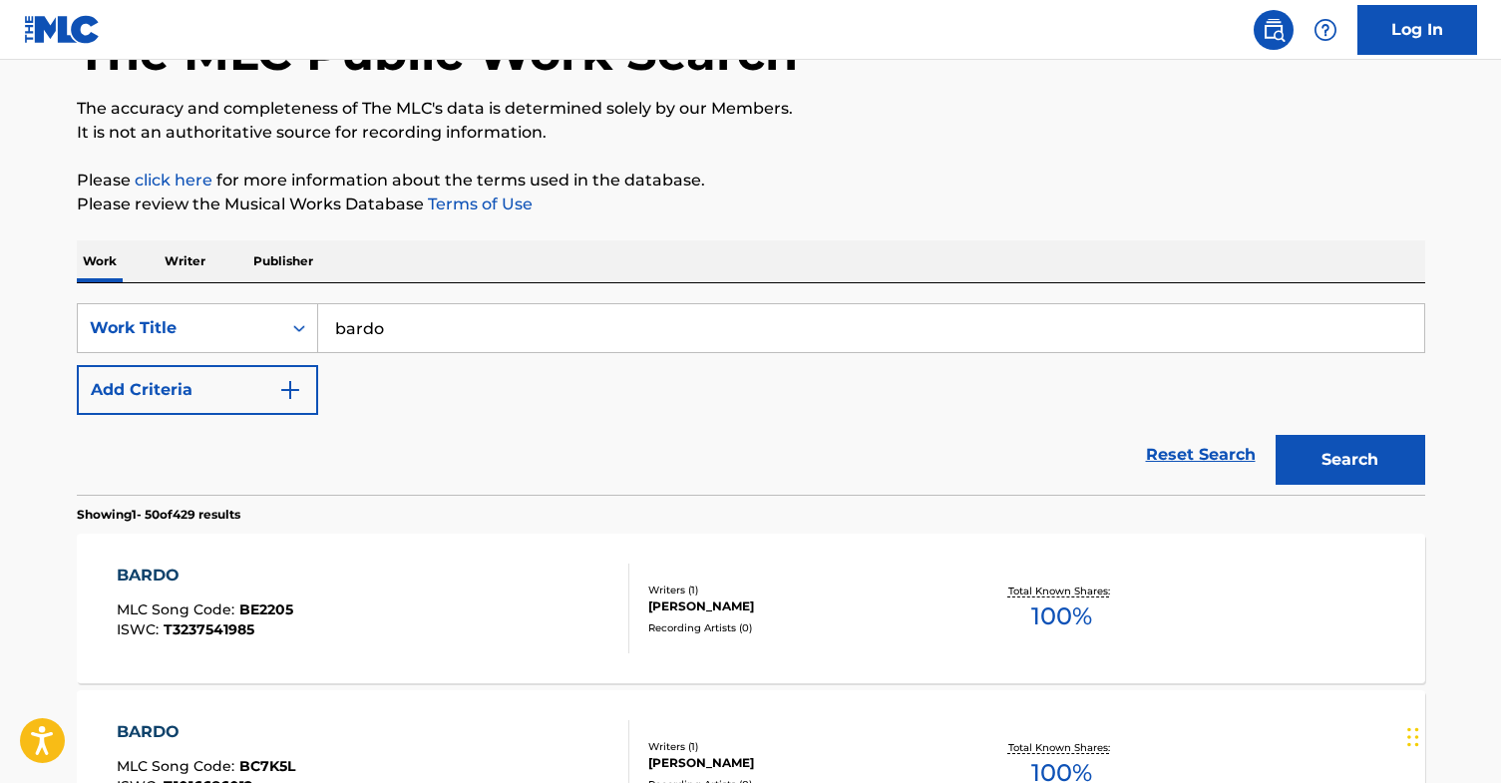
scroll to position [0, 0]
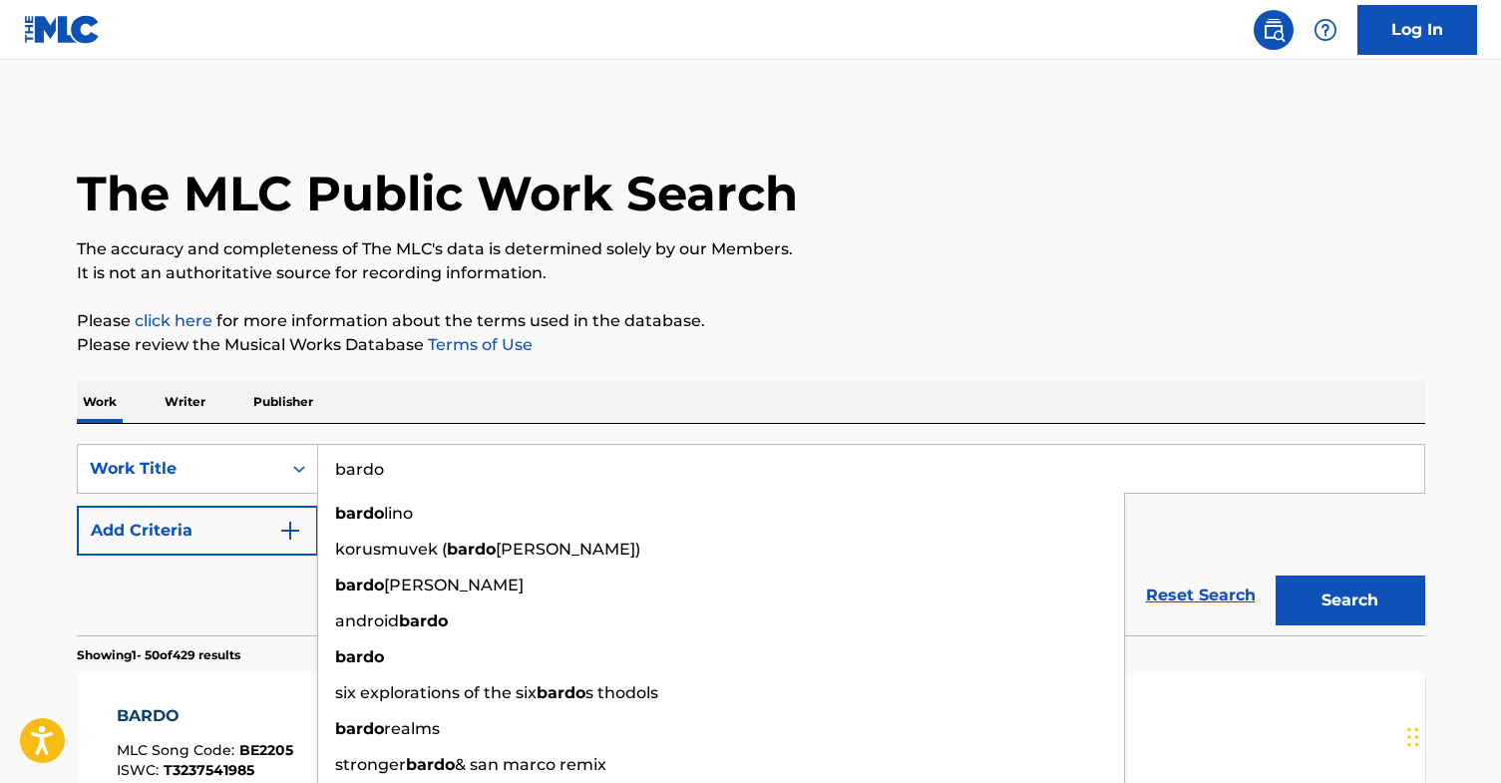
drag, startPoint x: 446, startPoint y: 469, endPoint x: 329, endPoint y: 465, distance: 116.8
click at [329, 465] on input "bardo" at bounding box center [871, 469] width 1106 height 48
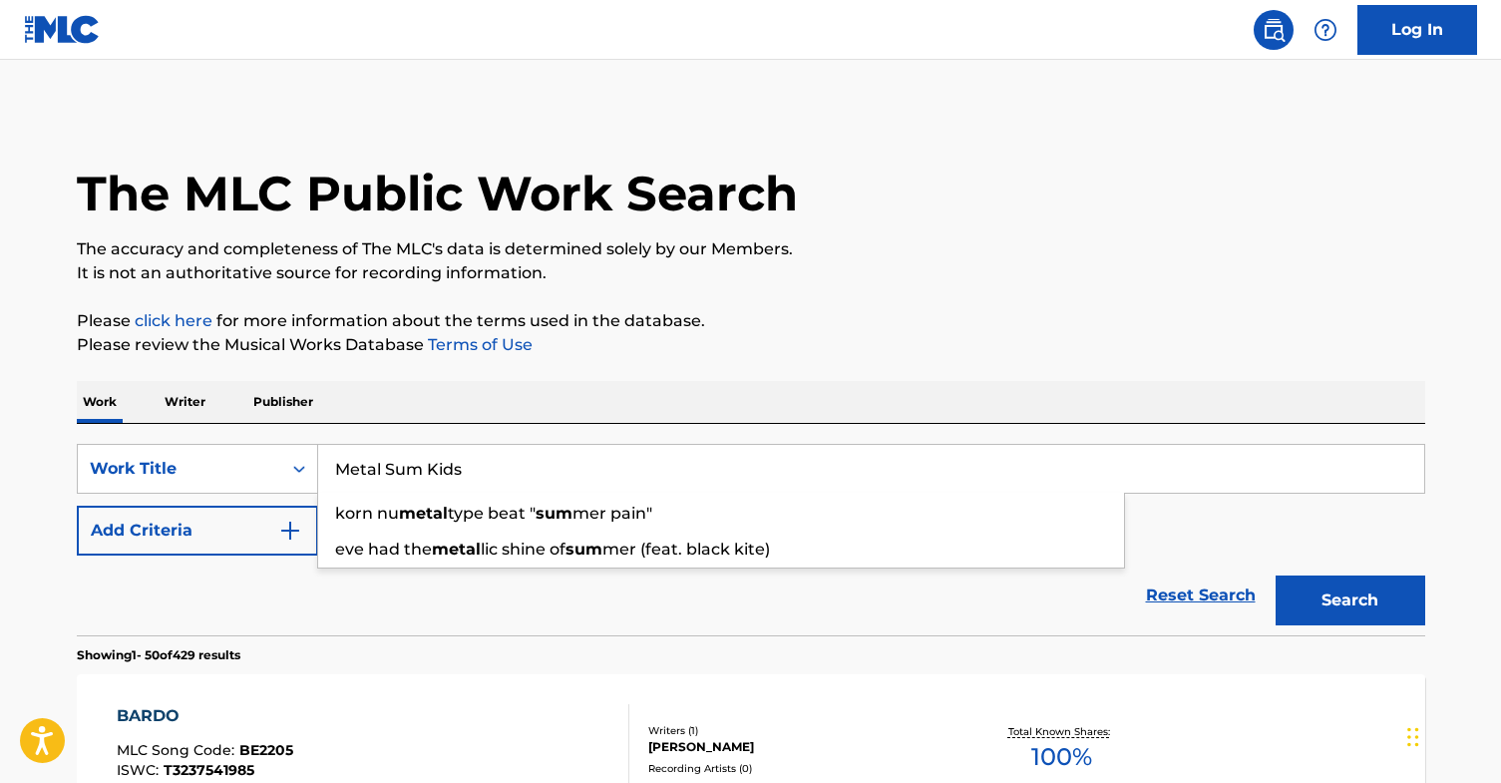
click at [1276, 576] on button "Search" at bounding box center [1351, 601] width 150 height 50
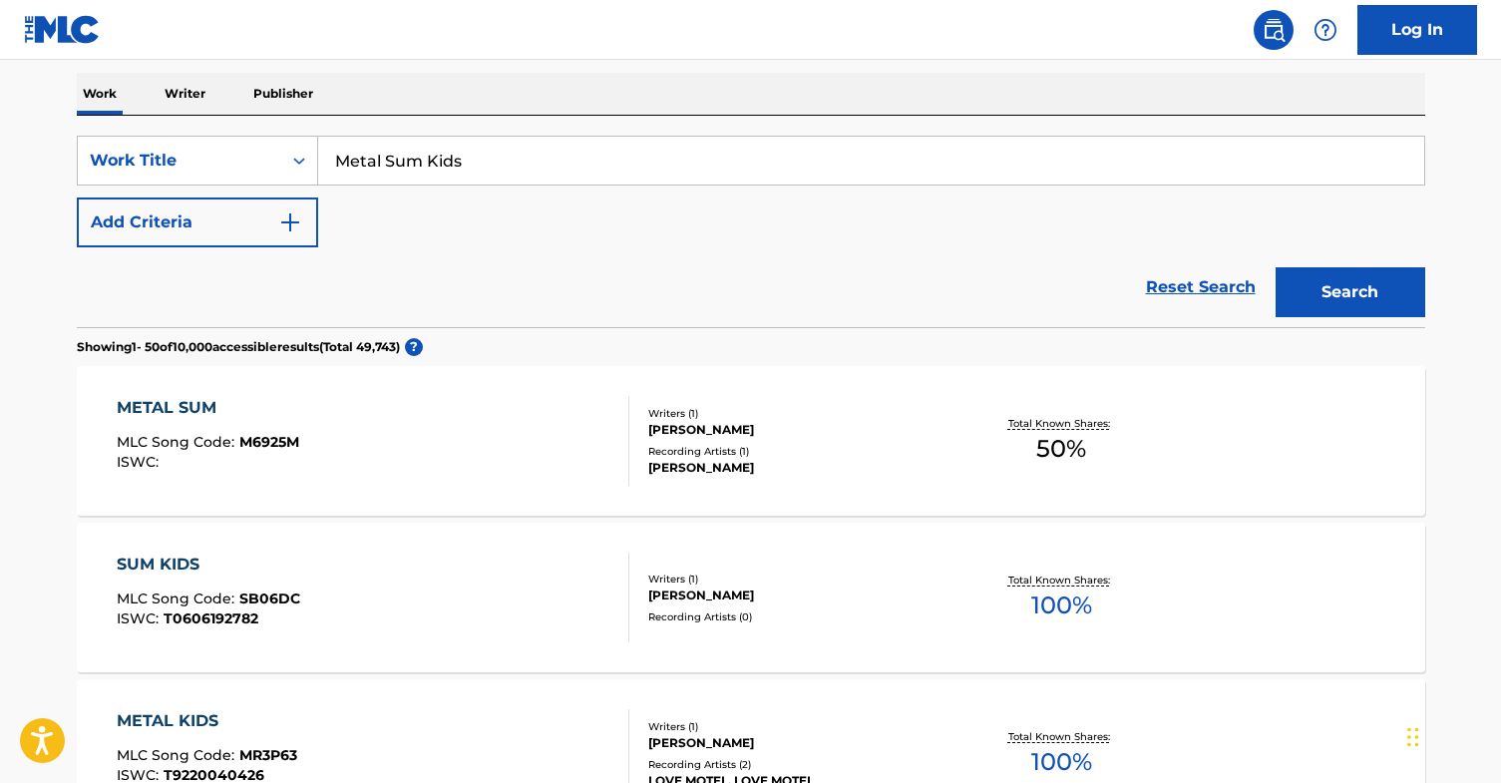
scroll to position [313, 0]
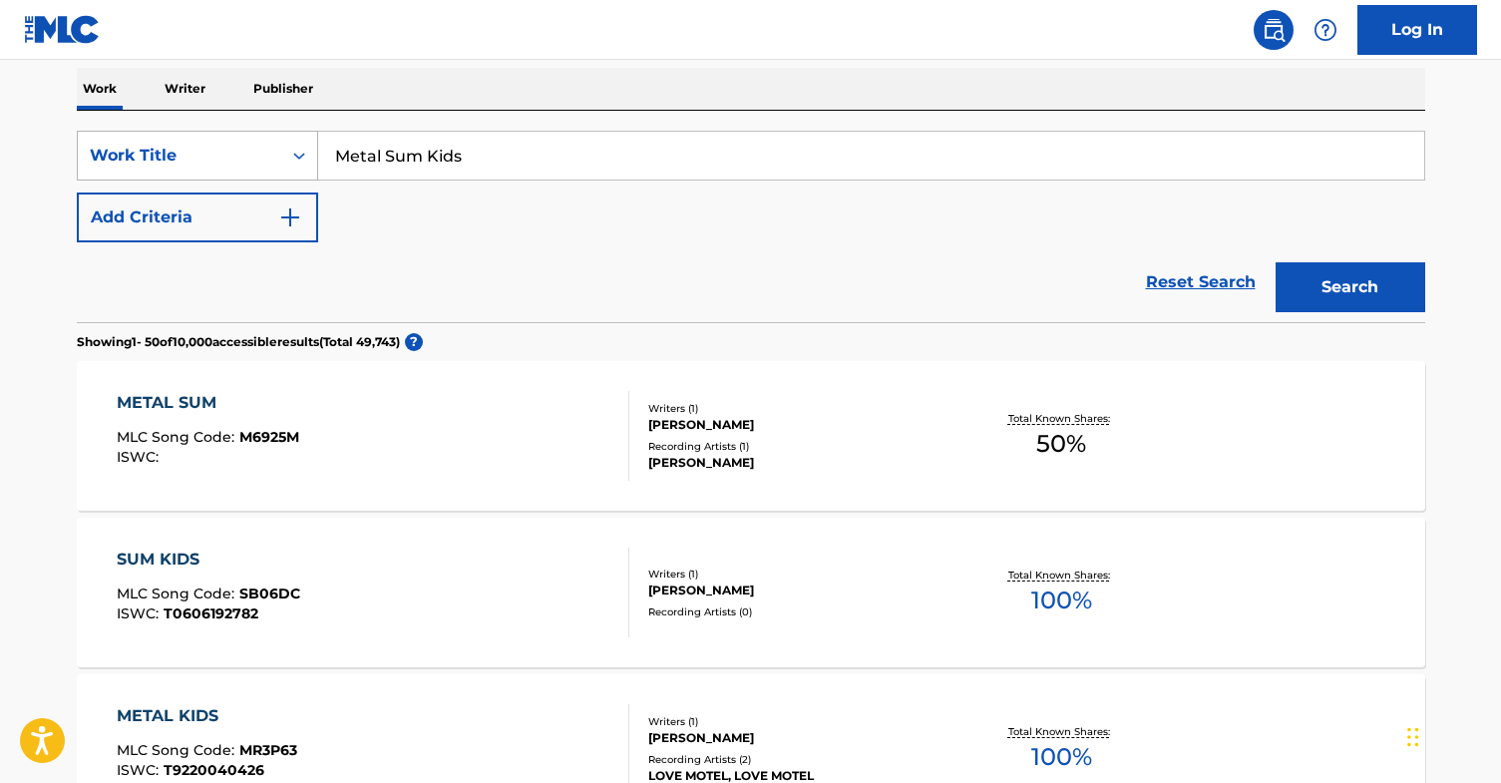
drag, startPoint x: 486, startPoint y: 157, endPoint x: 313, endPoint y: 138, distance: 173.6
click at [313, 138] on div "SearchWithCriteria7de08642-aafa-4d00-9d2b-156333e617e0 Work Title Metal Sum Kids" at bounding box center [751, 156] width 1349 height 50
type input "[MEDICAL_DATA] ShrapKnel"
click at [1276, 262] on button "Search" at bounding box center [1351, 287] width 150 height 50
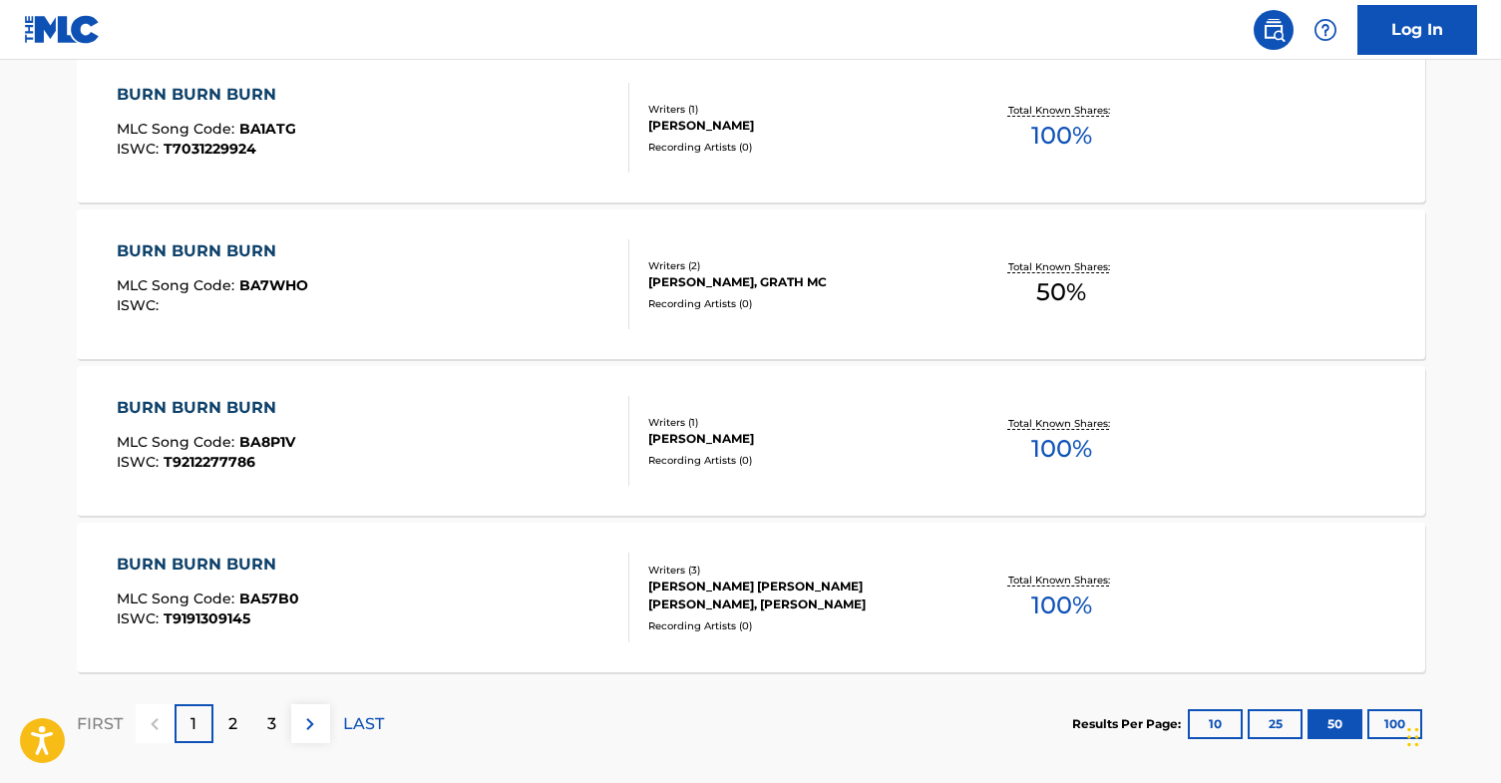
scroll to position [7924, 0]
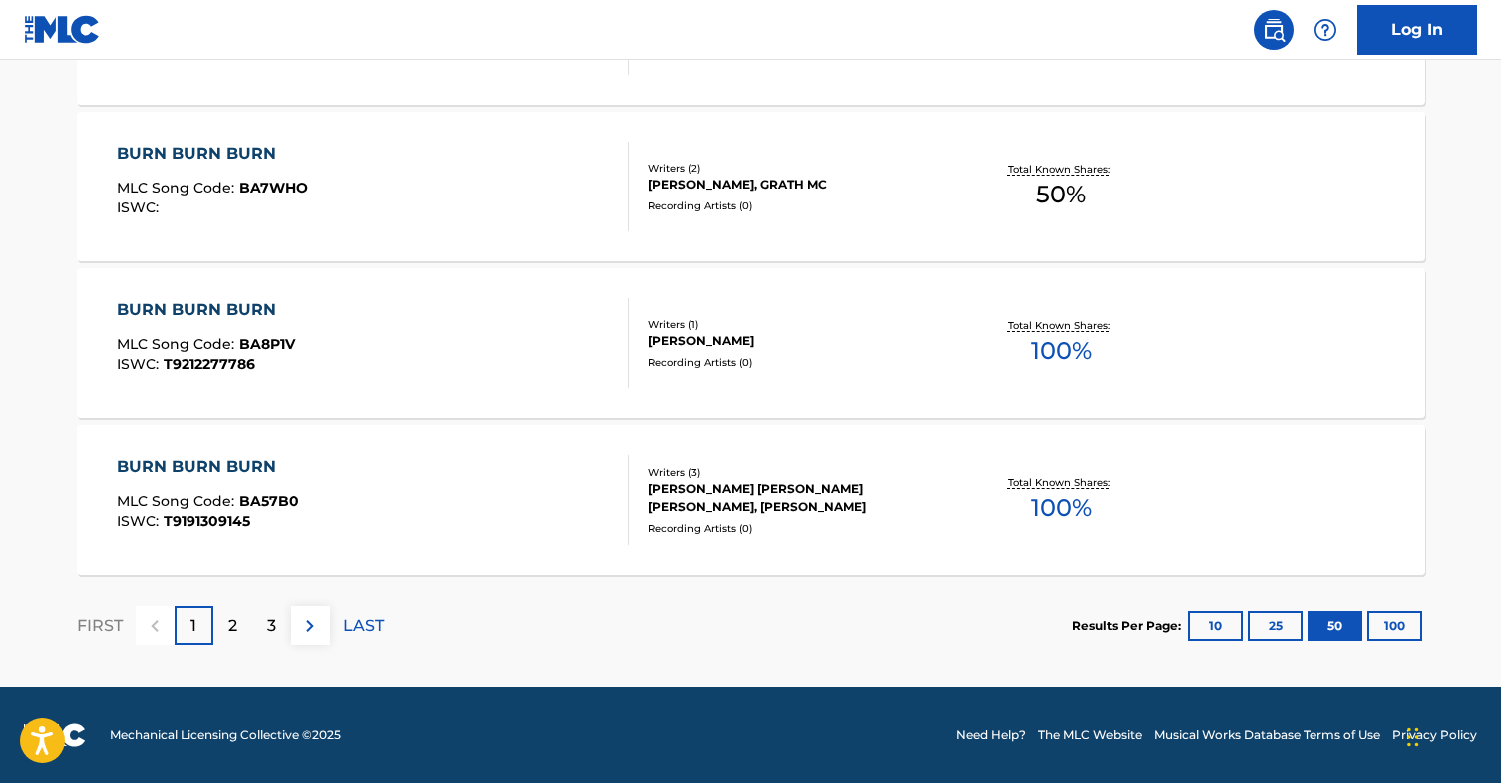
click at [1400, 636] on button "100" at bounding box center [1395, 627] width 55 height 30
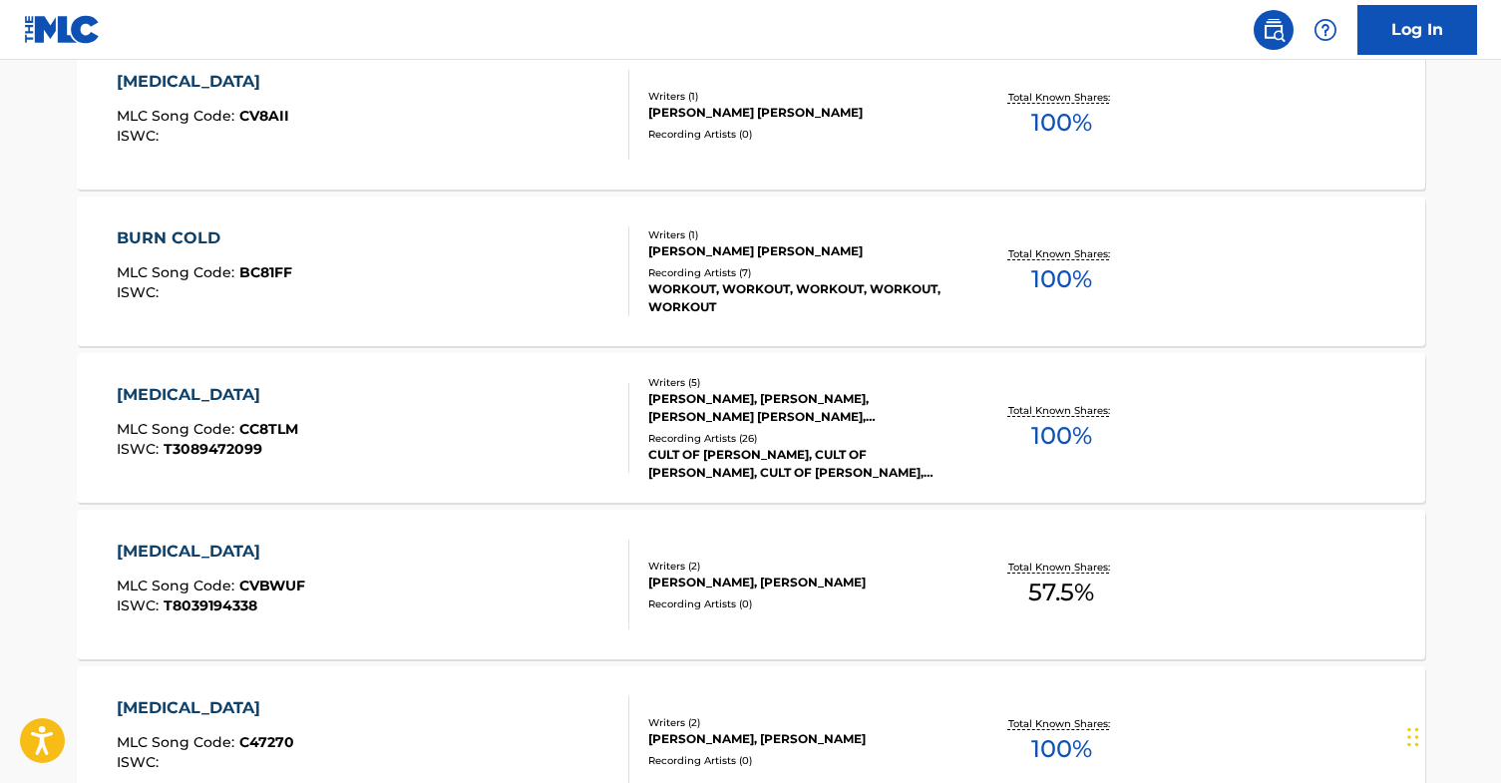
scroll to position [0, 0]
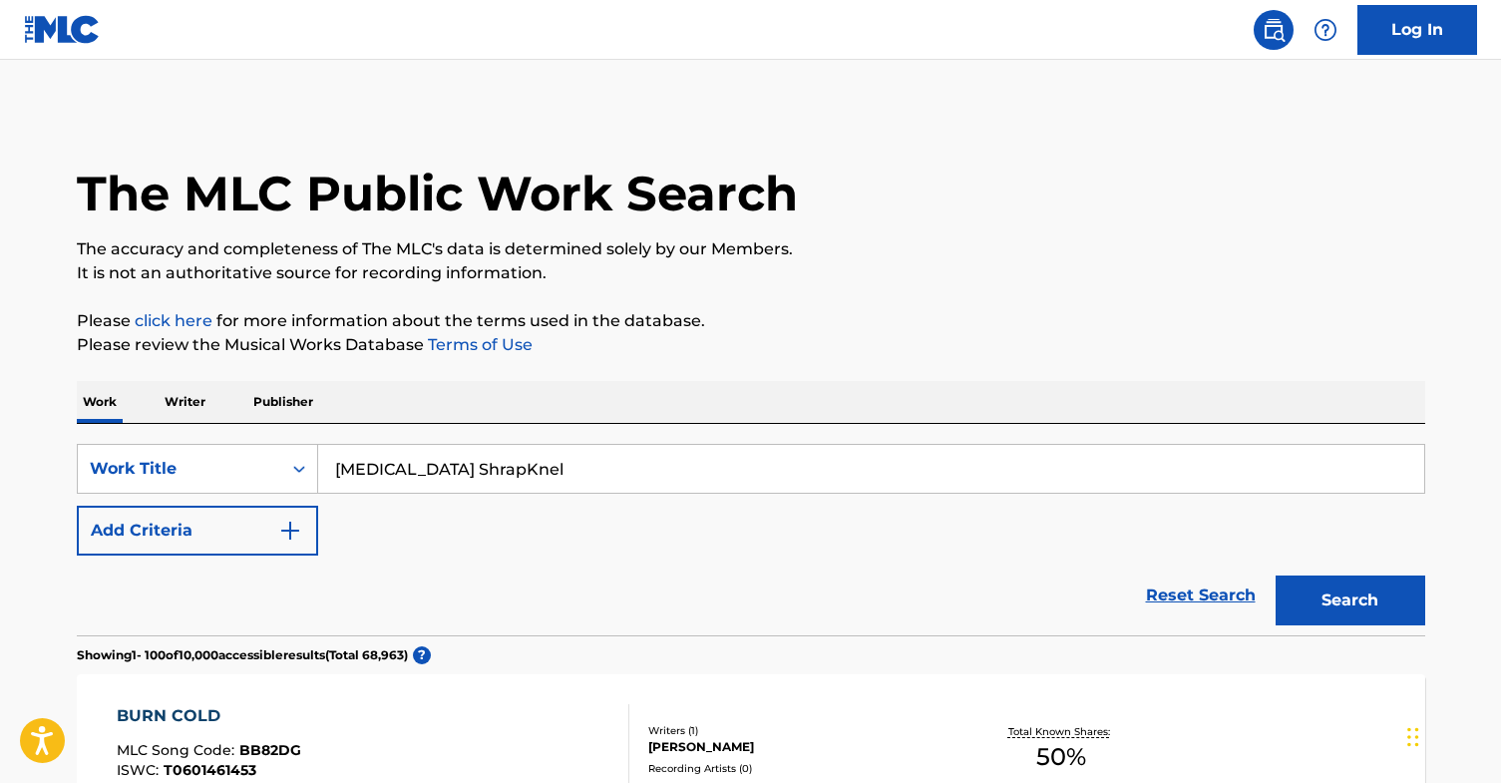
click at [191, 395] on p "Writer" at bounding box center [185, 402] width 53 height 42
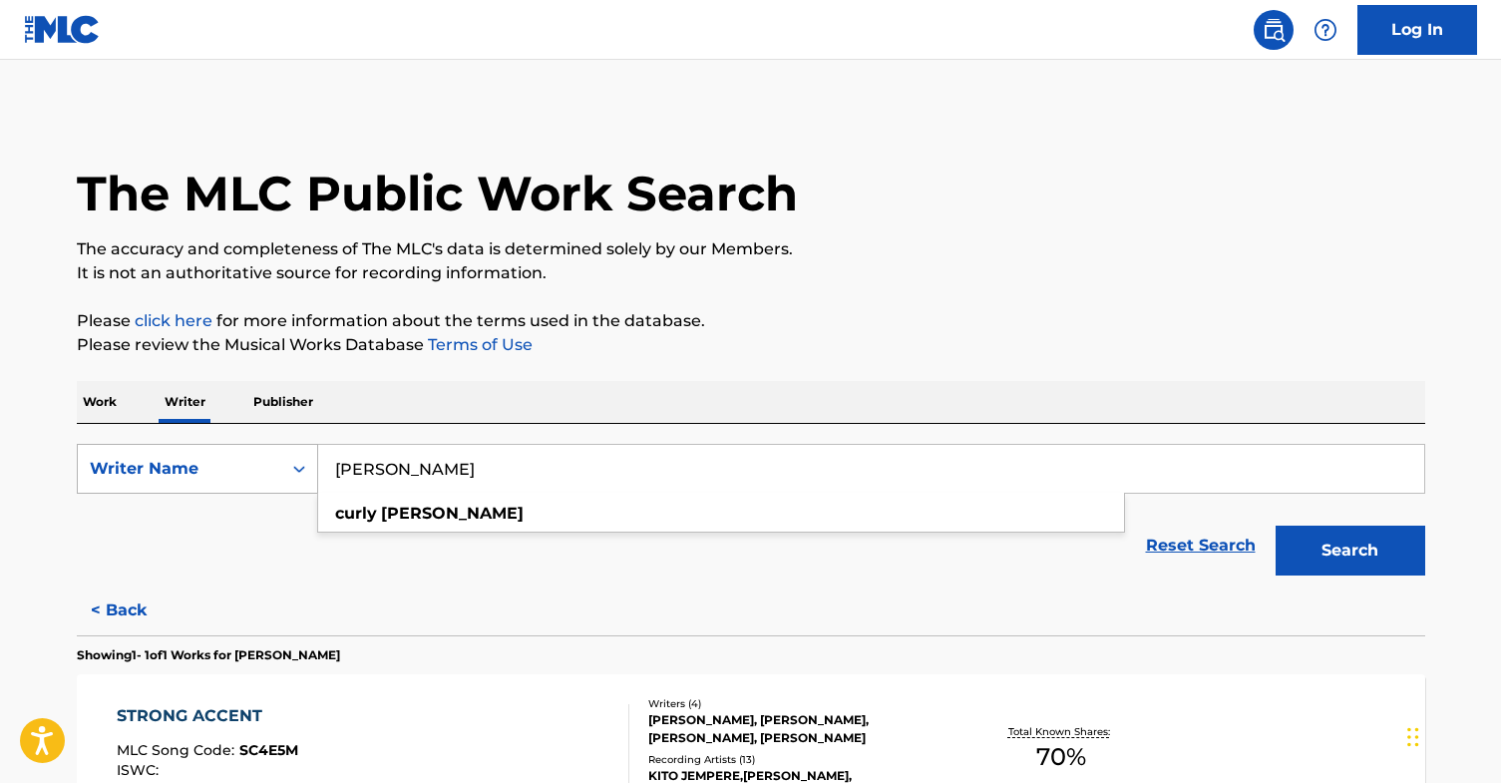
drag, startPoint x: 472, startPoint y: 482, endPoint x: 266, endPoint y: 457, distance: 207.0
click at [265, 456] on div "SearchWithCriteria97b20282-e0e0-4d4b-bdbc-1a170770d080 Writer Name curly [PERSO…" at bounding box center [751, 469] width 1349 height 50
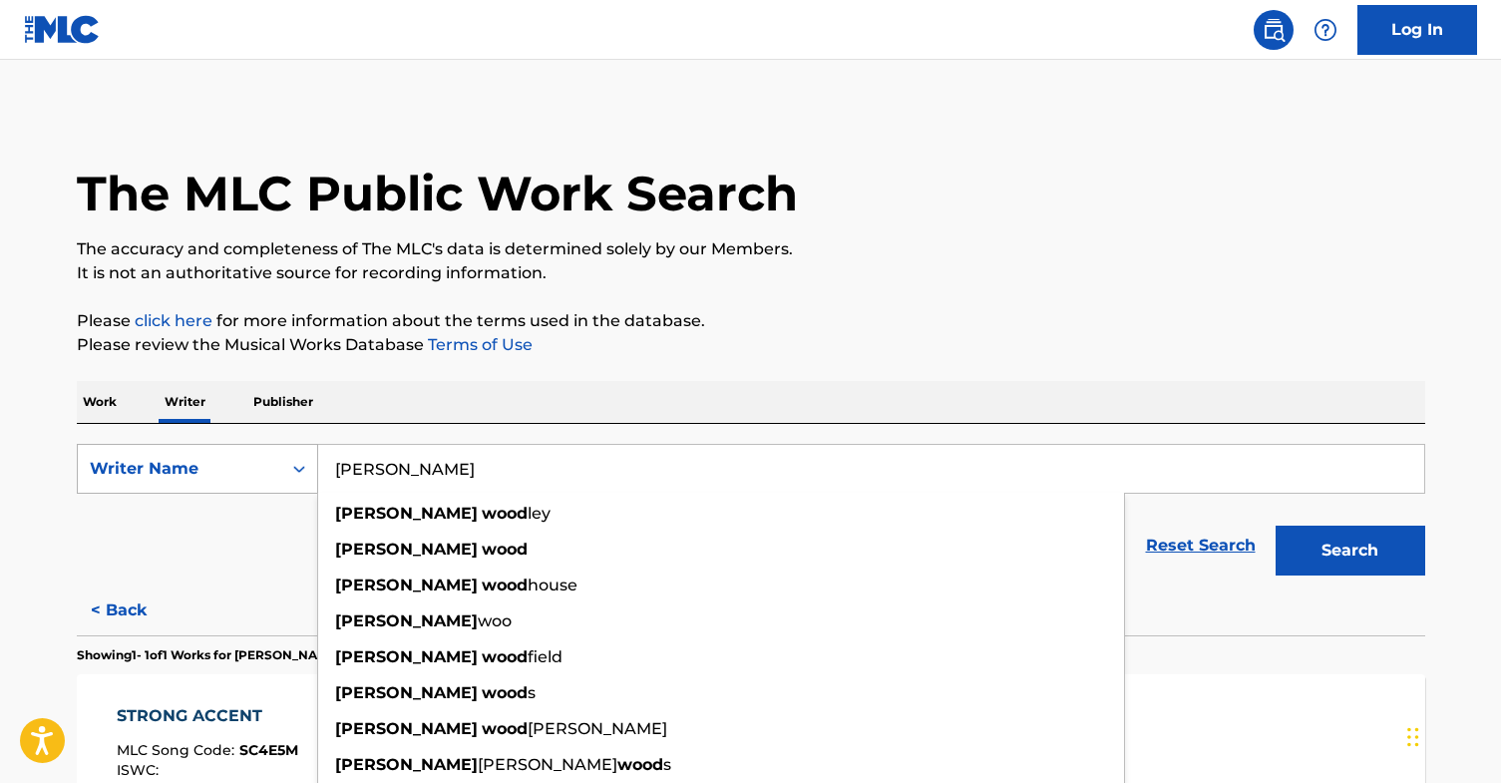
type input "[PERSON_NAME]"
click at [1276, 526] on button "Search" at bounding box center [1351, 551] width 150 height 50
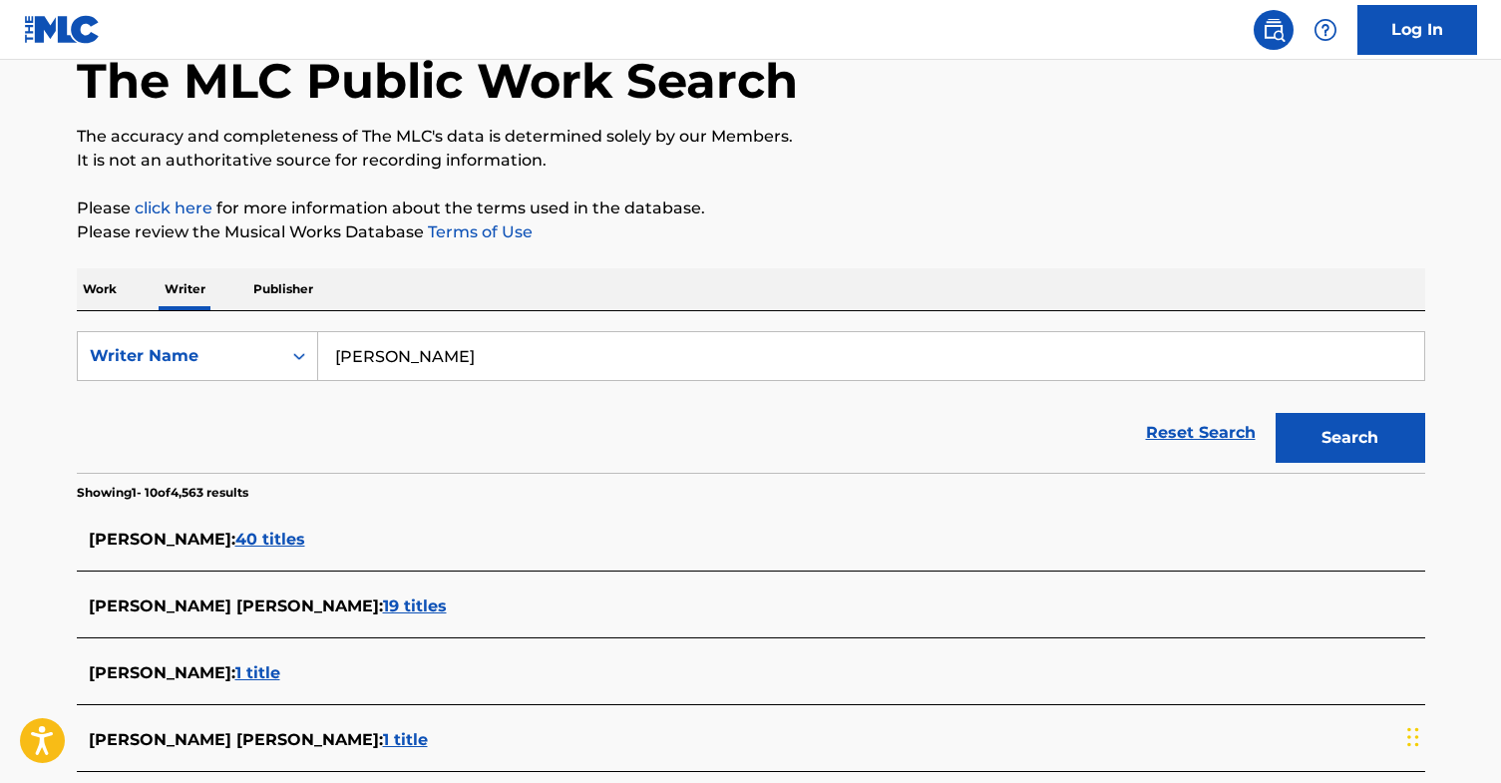
scroll to position [116, 0]
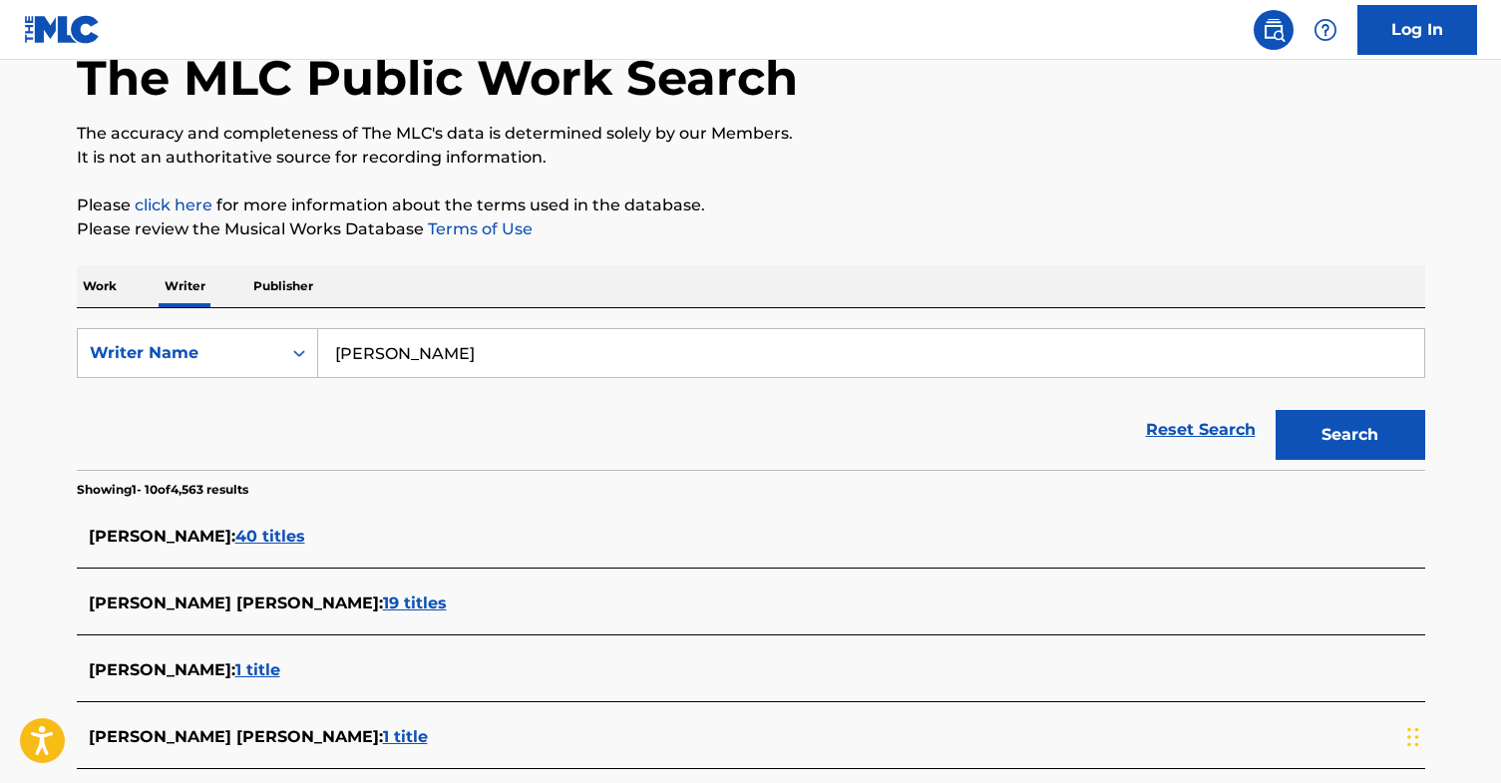
click at [258, 533] on span "40 titles" at bounding box center [270, 536] width 70 height 19
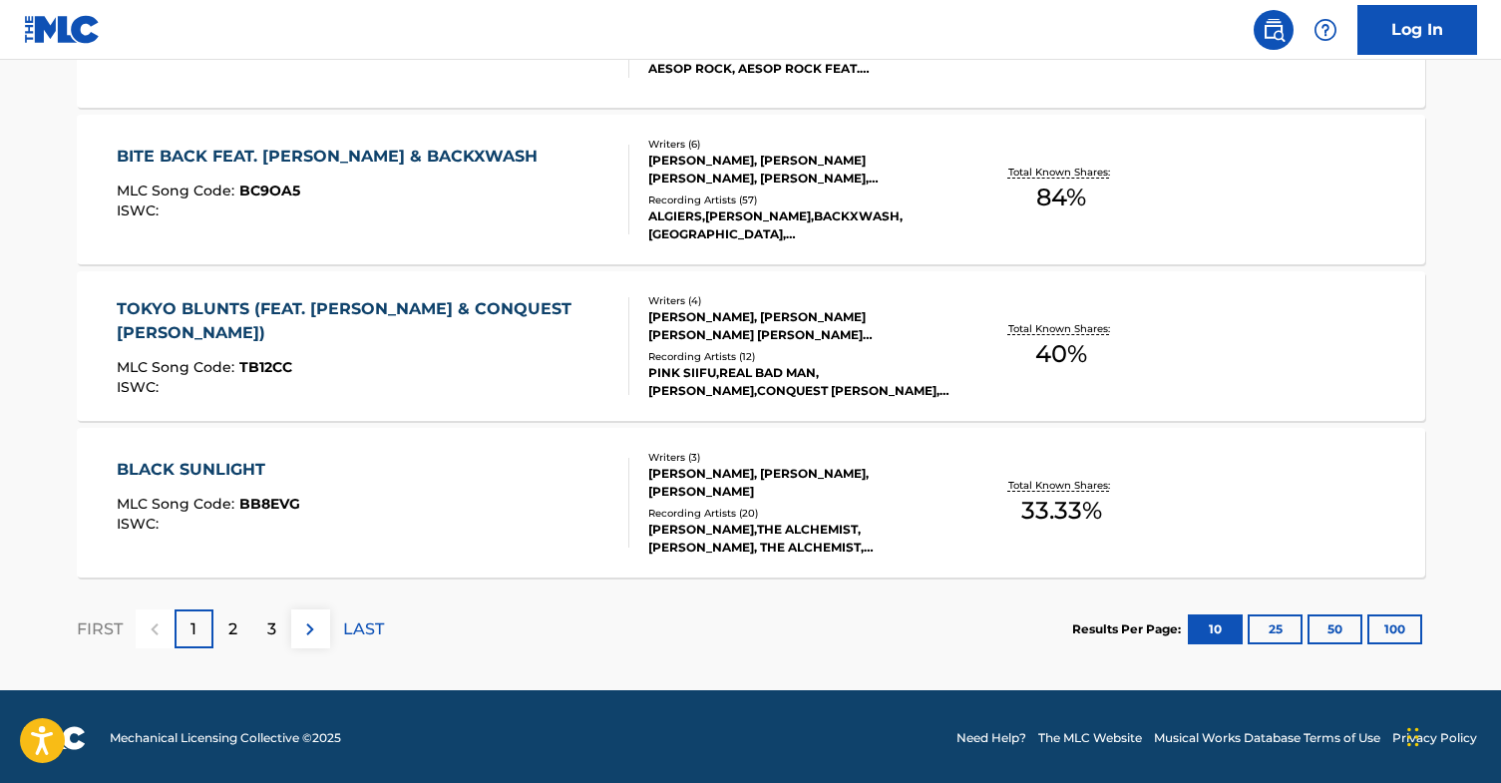
scroll to position [1659, 0]
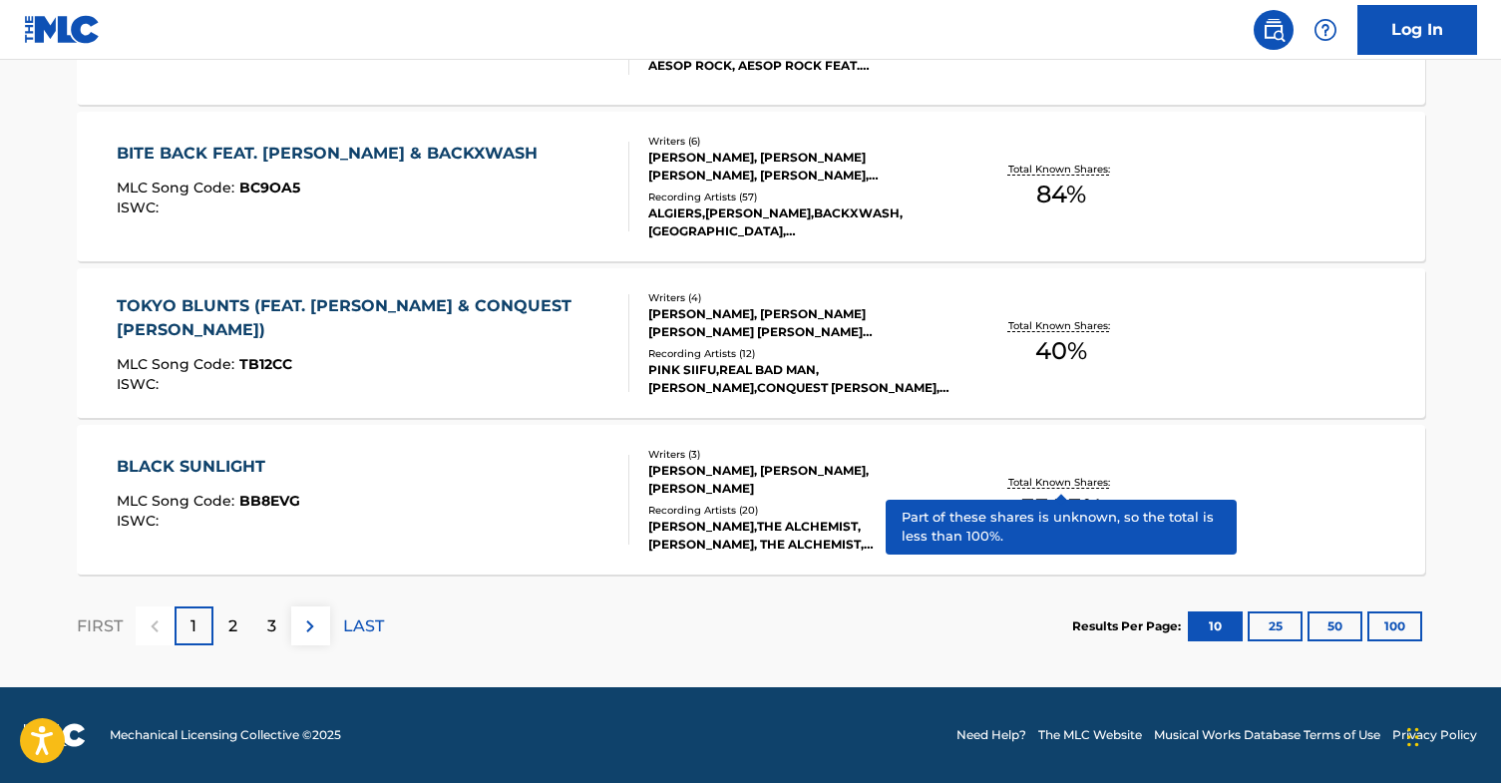
click at [1051, 479] on p "Total Known Shares:" at bounding box center [1062, 482] width 107 height 15
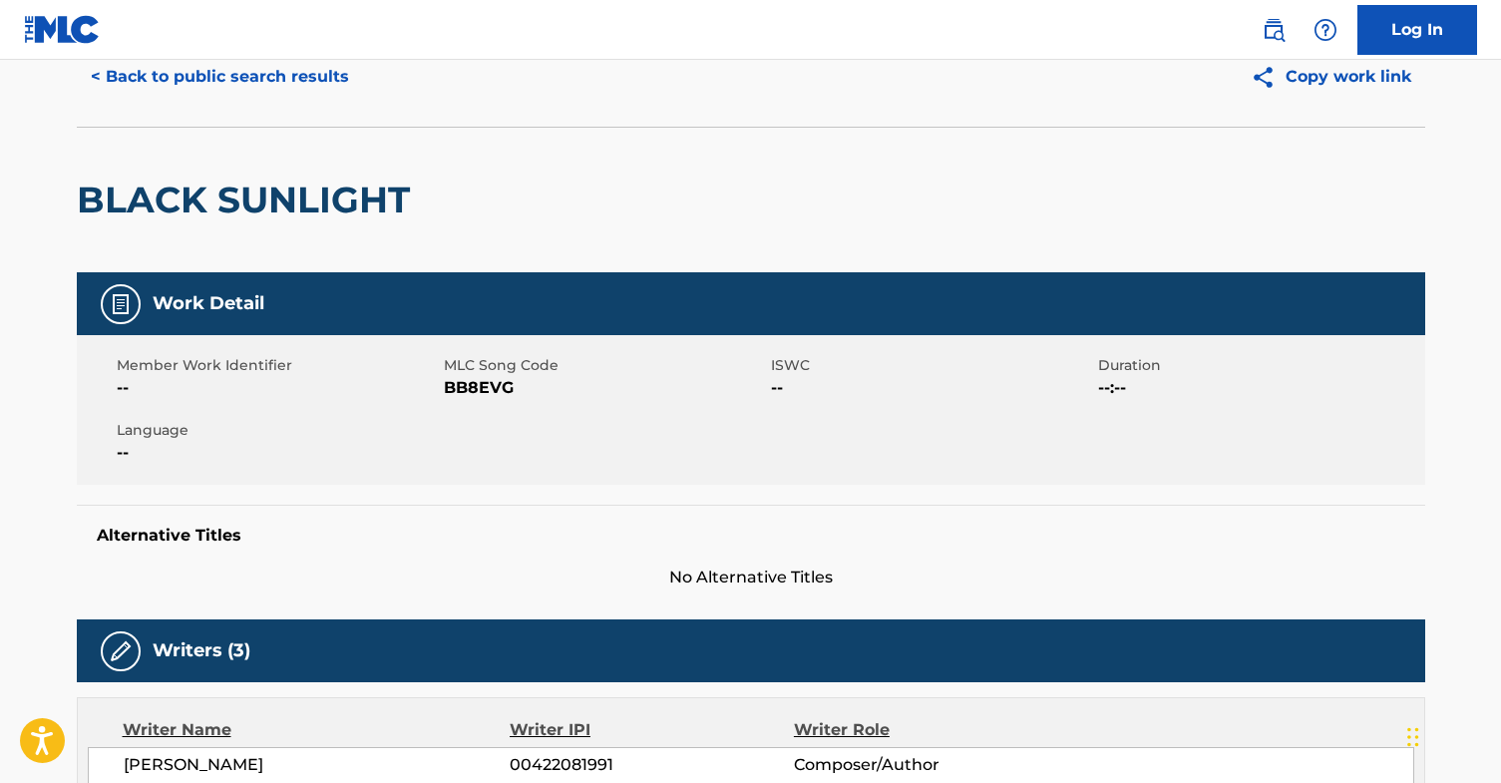
scroll to position [25, 0]
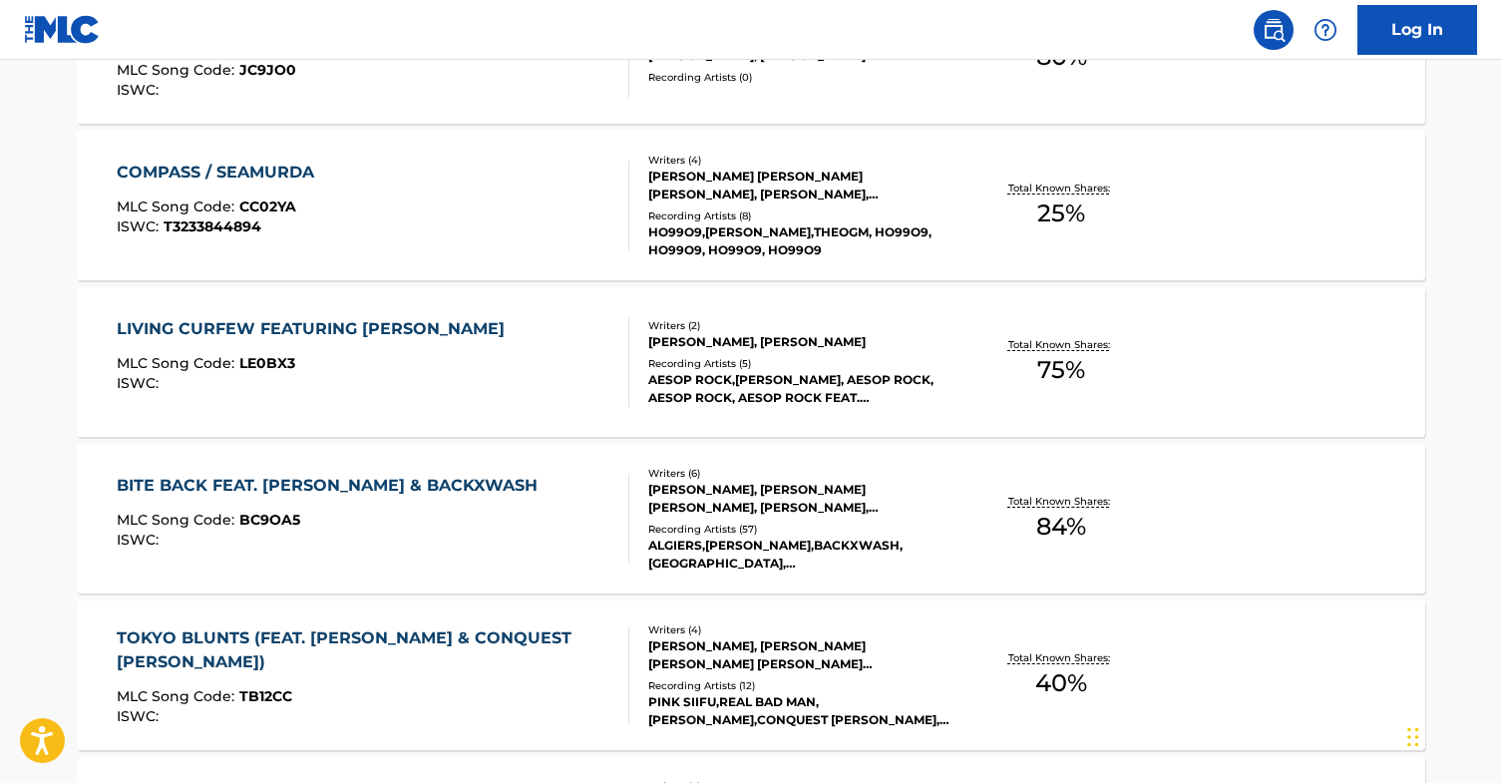
scroll to position [1659, 0]
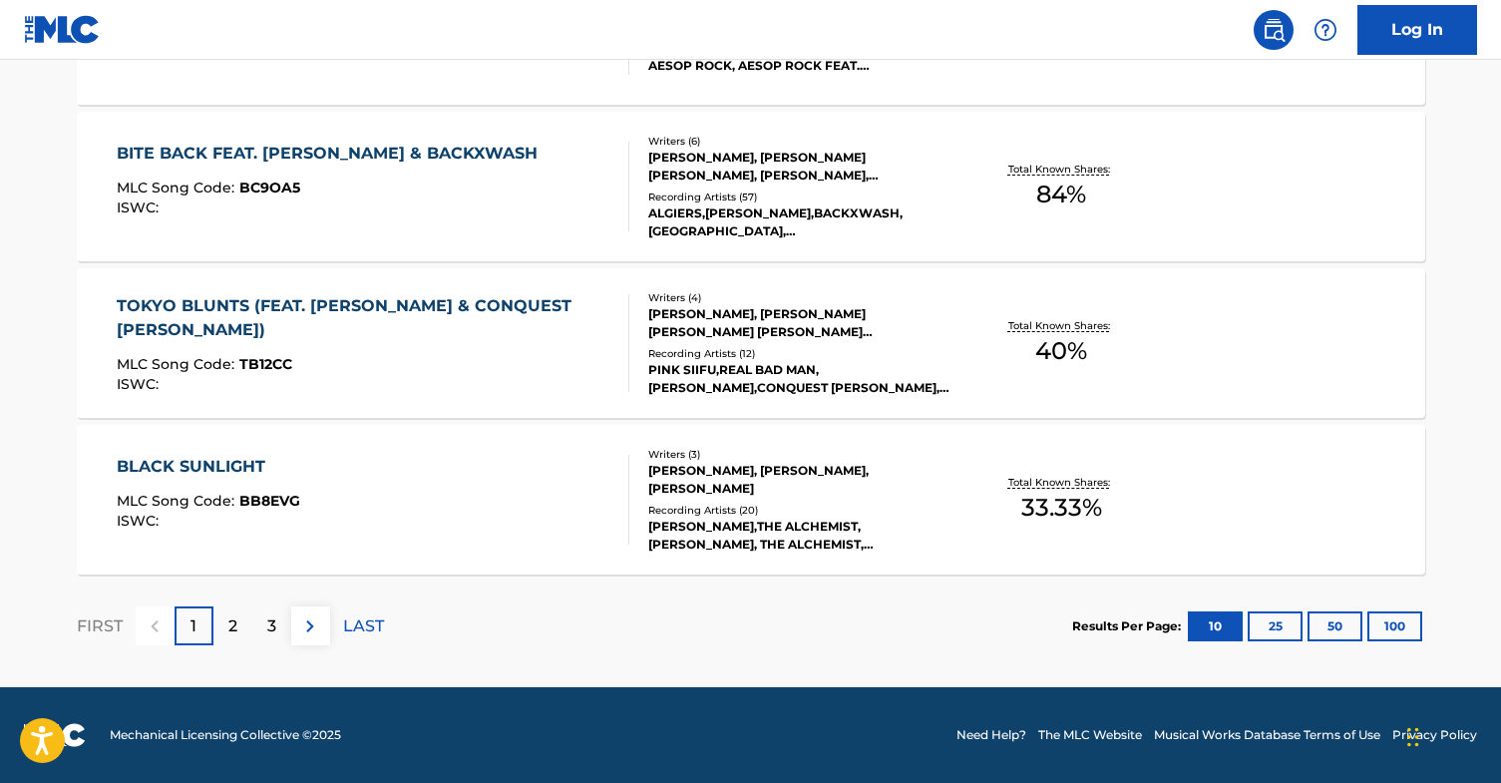
click at [238, 623] on div "2" at bounding box center [232, 626] width 39 height 39
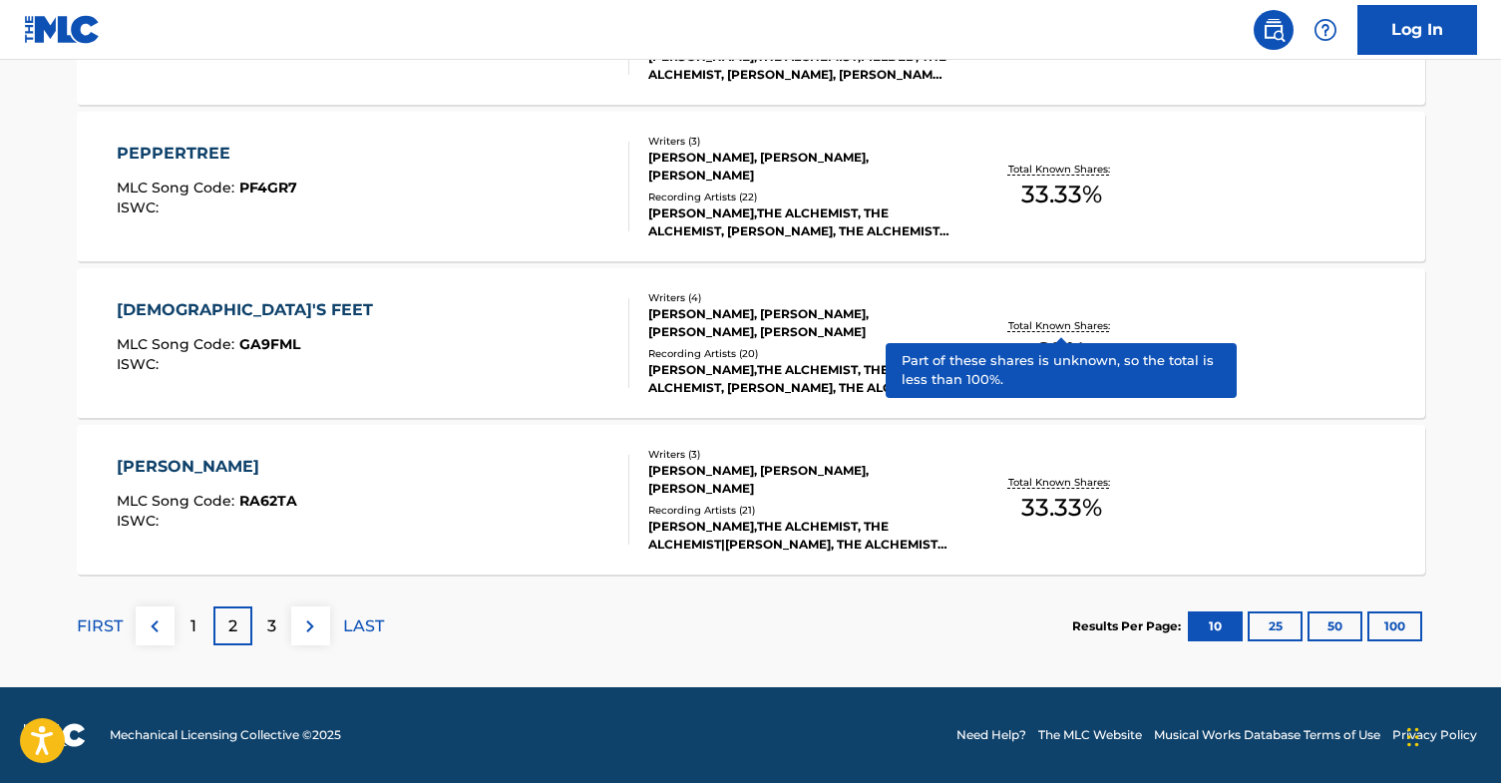
click at [1073, 326] on p "Total Known Shares:" at bounding box center [1062, 325] width 107 height 15
